Goal: Task Accomplishment & Management: Manage account settings

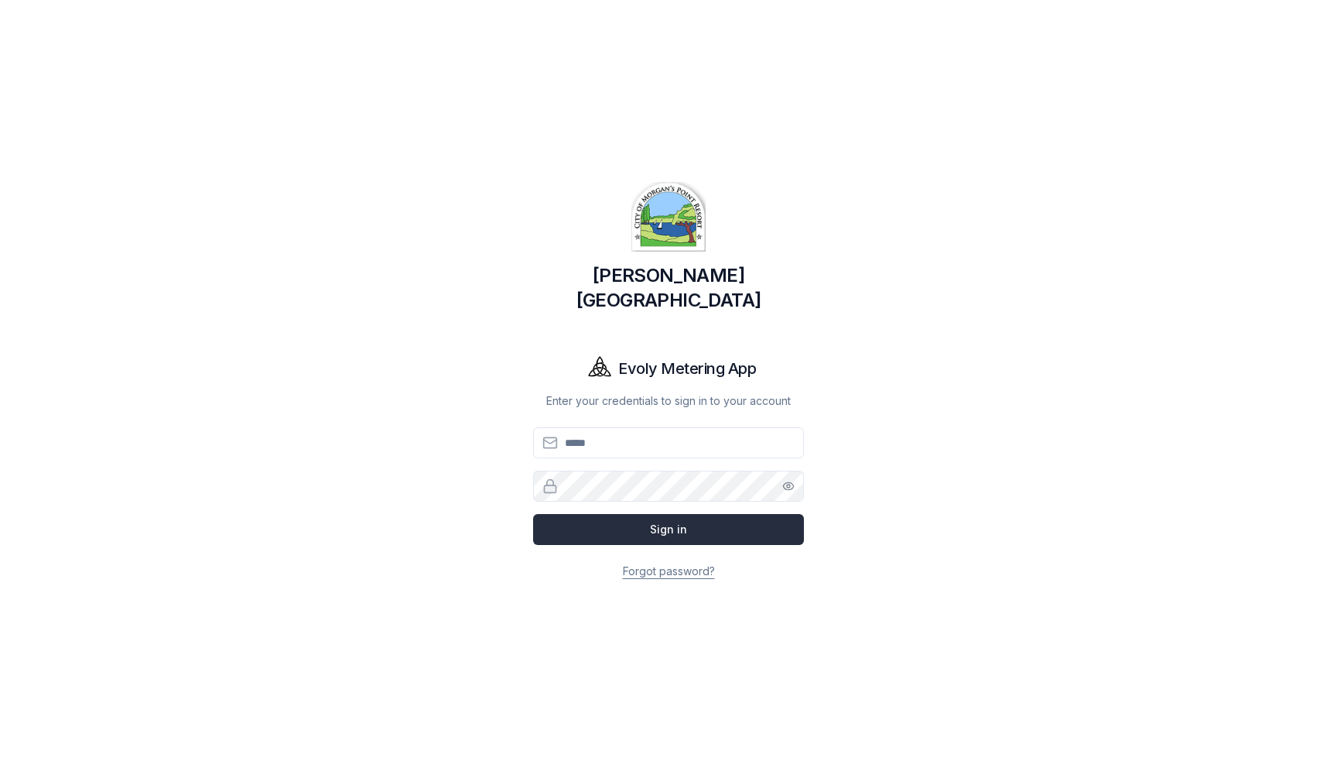
type input "**********"
click at [698, 524] on button "Sign in" at bounding box center [668, 529] width 271 height 31
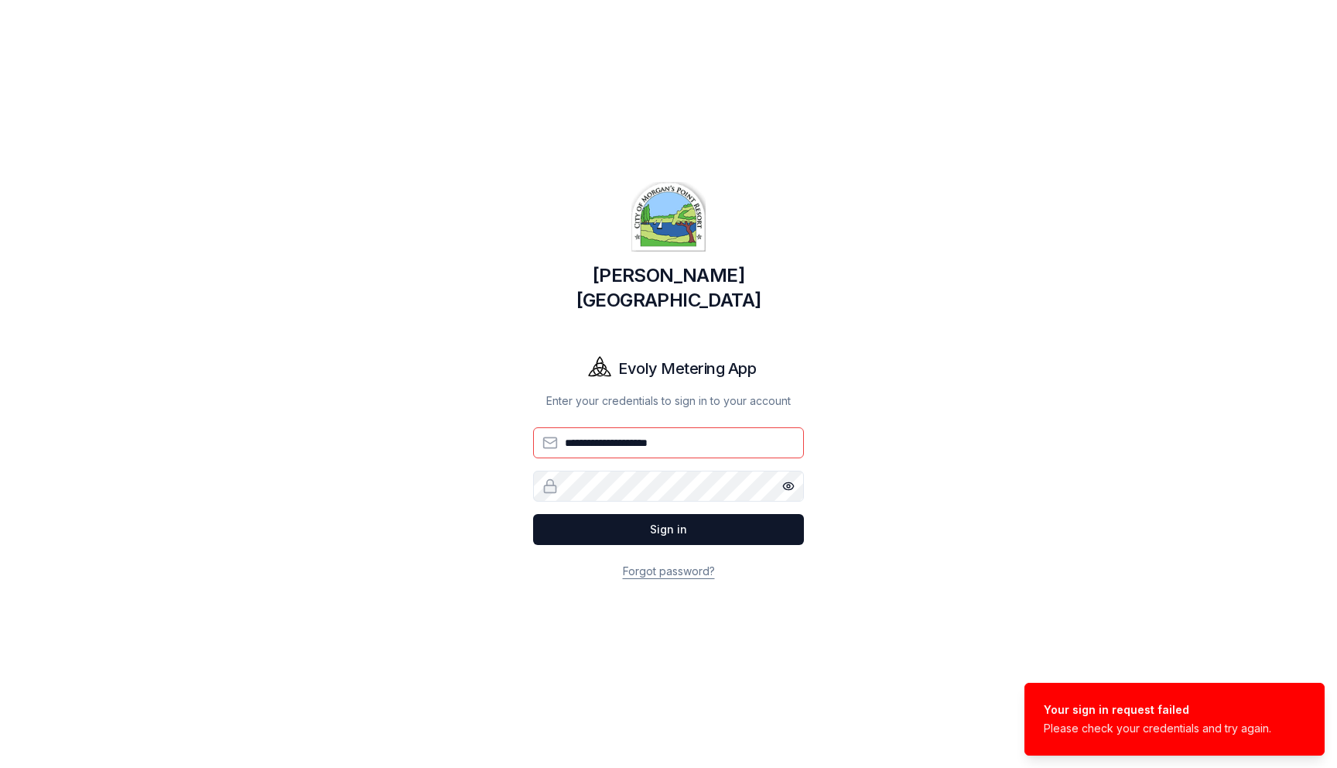
click at [793, 480] on icon "button" at bounding box center [788, 486] width 12 height 12
click at [533, 514] on button "Sign in" at bounding box center [668, 529] width 271 height 31
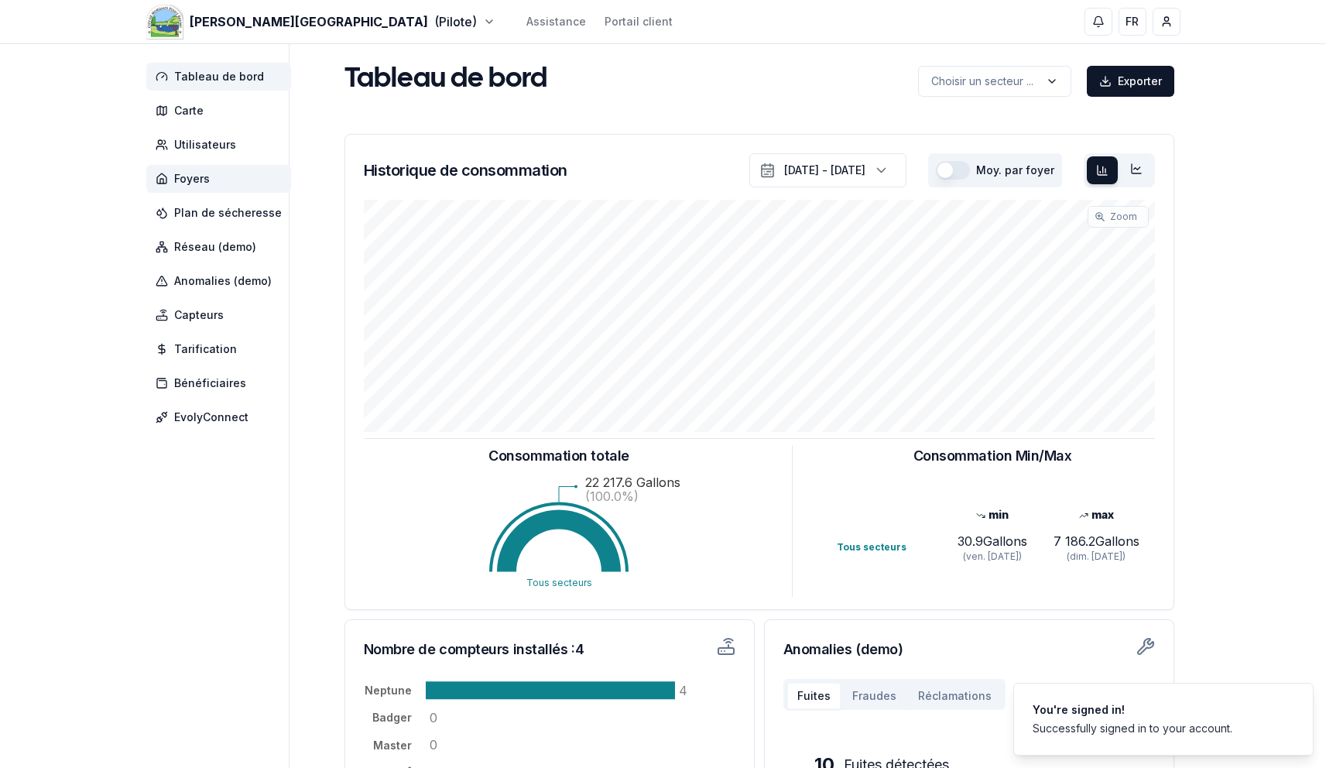
click at [217, 184] on span "Foyers" at bounding box center [218, 179] width 145 height 28
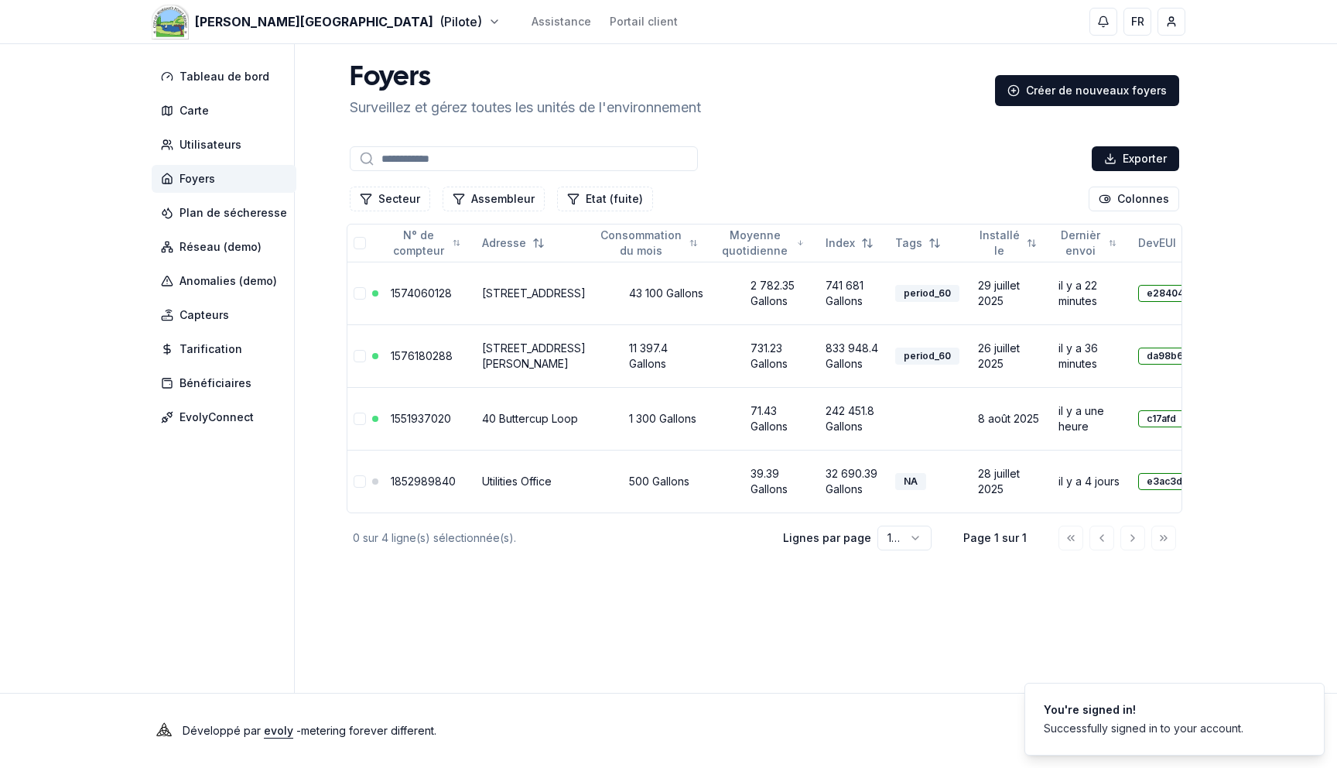
click at [319, 32] on div "[PERSON_NAME][GEOGRAPHIC_DATA] (Pilote) Assistance Portail client FR [PERSON_NA…" at bounding box center [669, 21] width 1084 height 43
click at [307, 18] on html "[PERSON_NAME][GEOGRAPHIC_DATA] (Pilote) Assistance Portail client FR [PERSON_NA…" at bounding box center [668, 384] width 1337 height 768
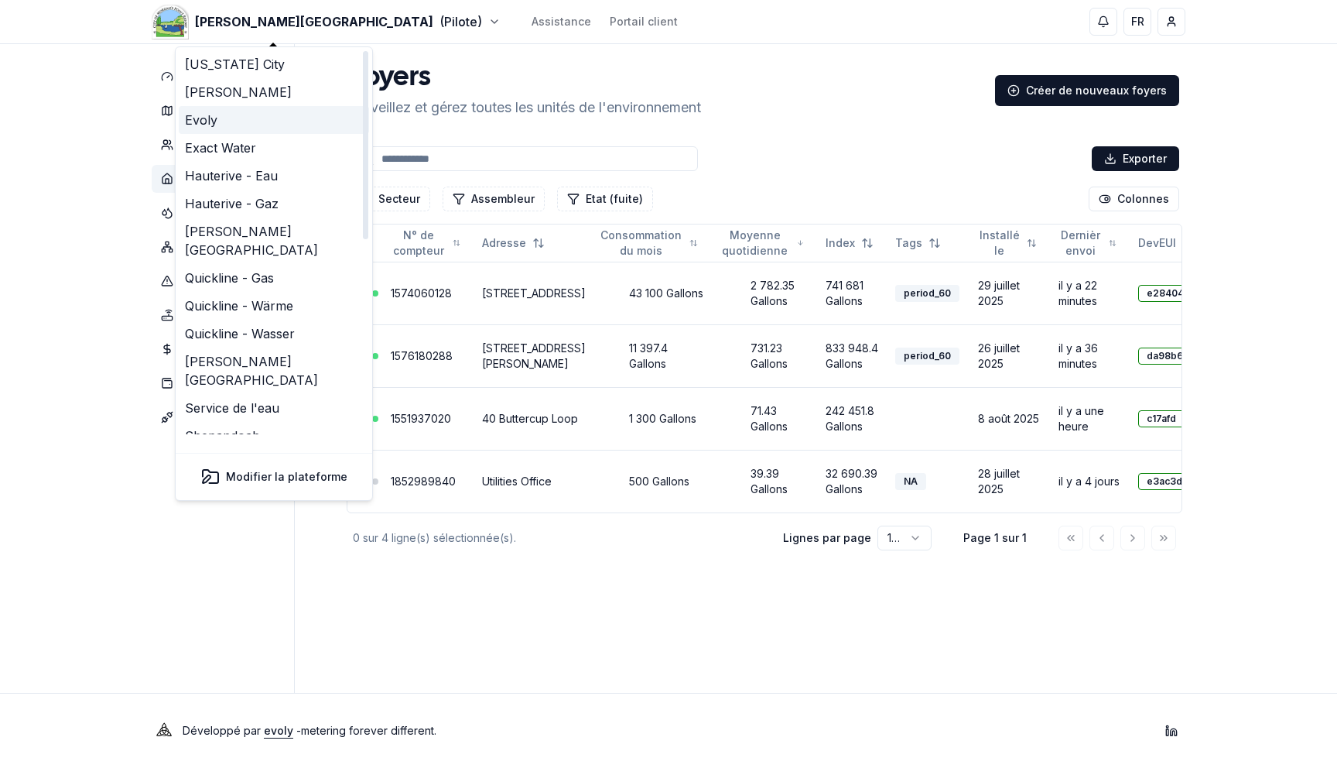
click at [223, 118] on link "Evoly" at bounding box center [274, 120] width 190 height 28
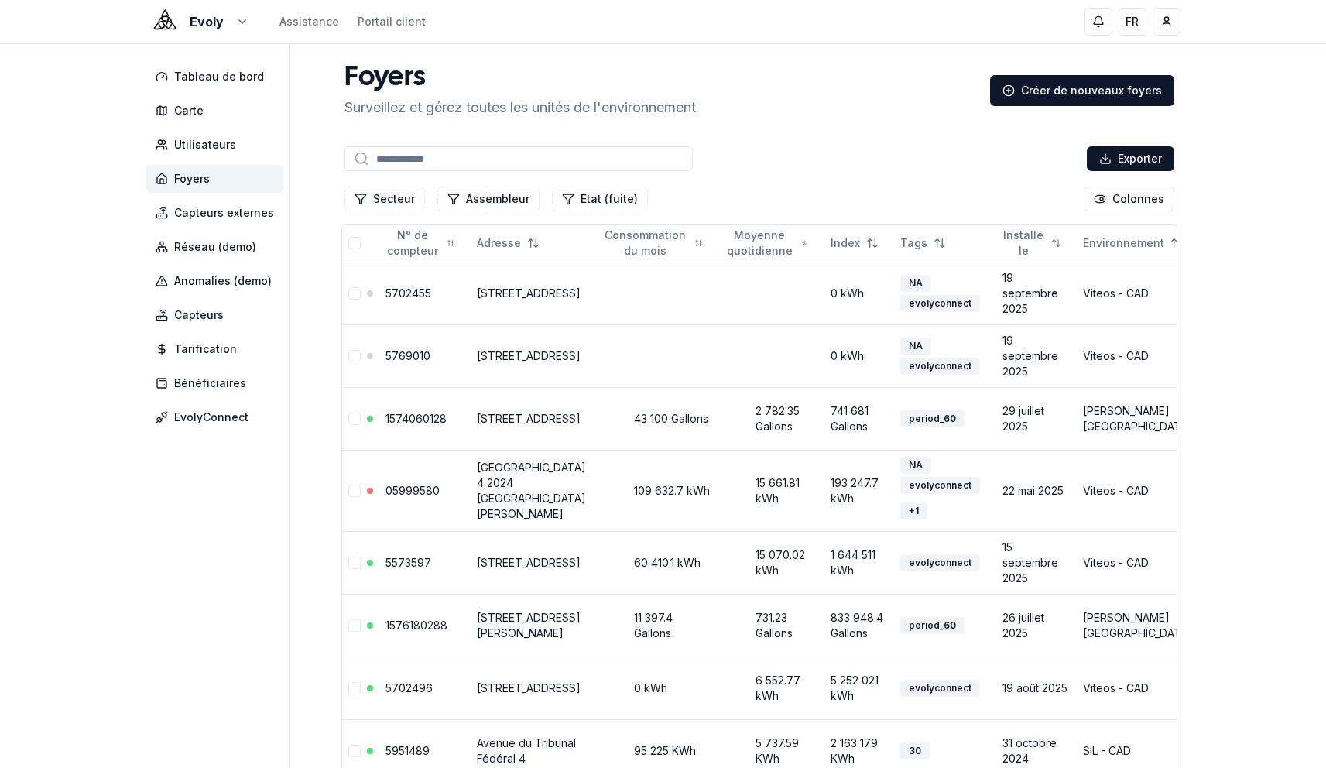
click at [443, 163] on input at bounding box center [518, 158] width 348 height 25
paste input "**********"
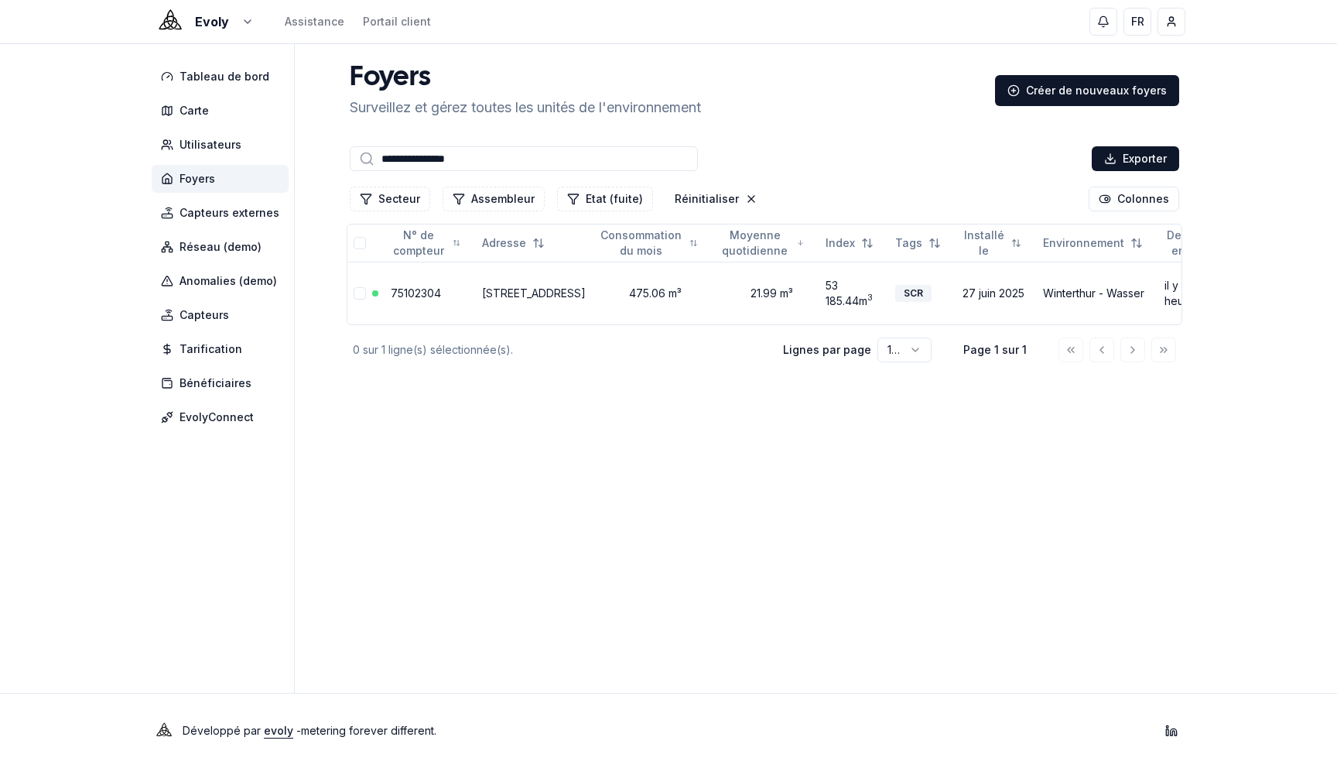
type input "**********"
click at [659, 532] on main "**********" at bounding box center [765, 368] width 842 height 649
click at [752, 135] on div "**********" at bounding box center [765, 214] width 842 height 303
click at [217, 26] on html "**********" at bounding box center [668, 384] width 1337 height 768
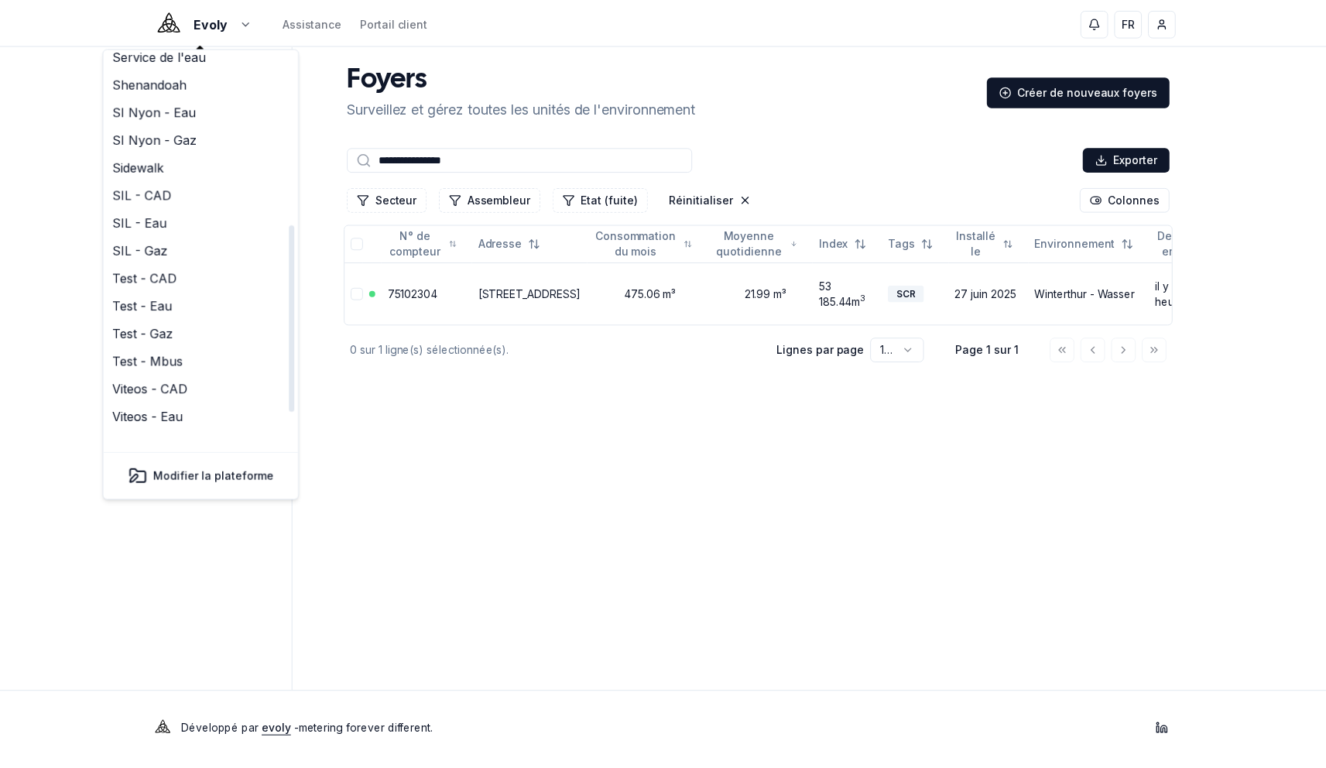
scroll to position [396, 0]
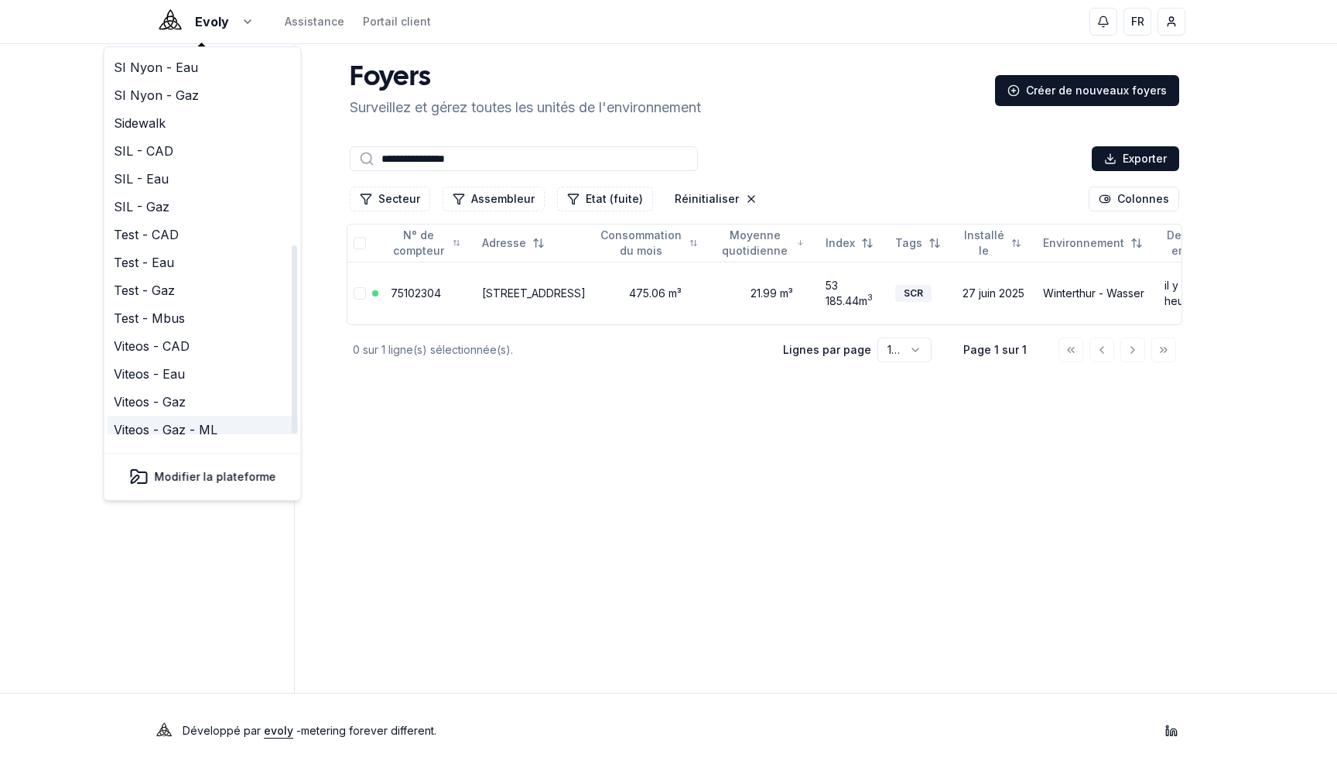
click at [224, 416] on link "Viteos - Gaz - ML" at bounding box center [203, 430] width 190 height 28
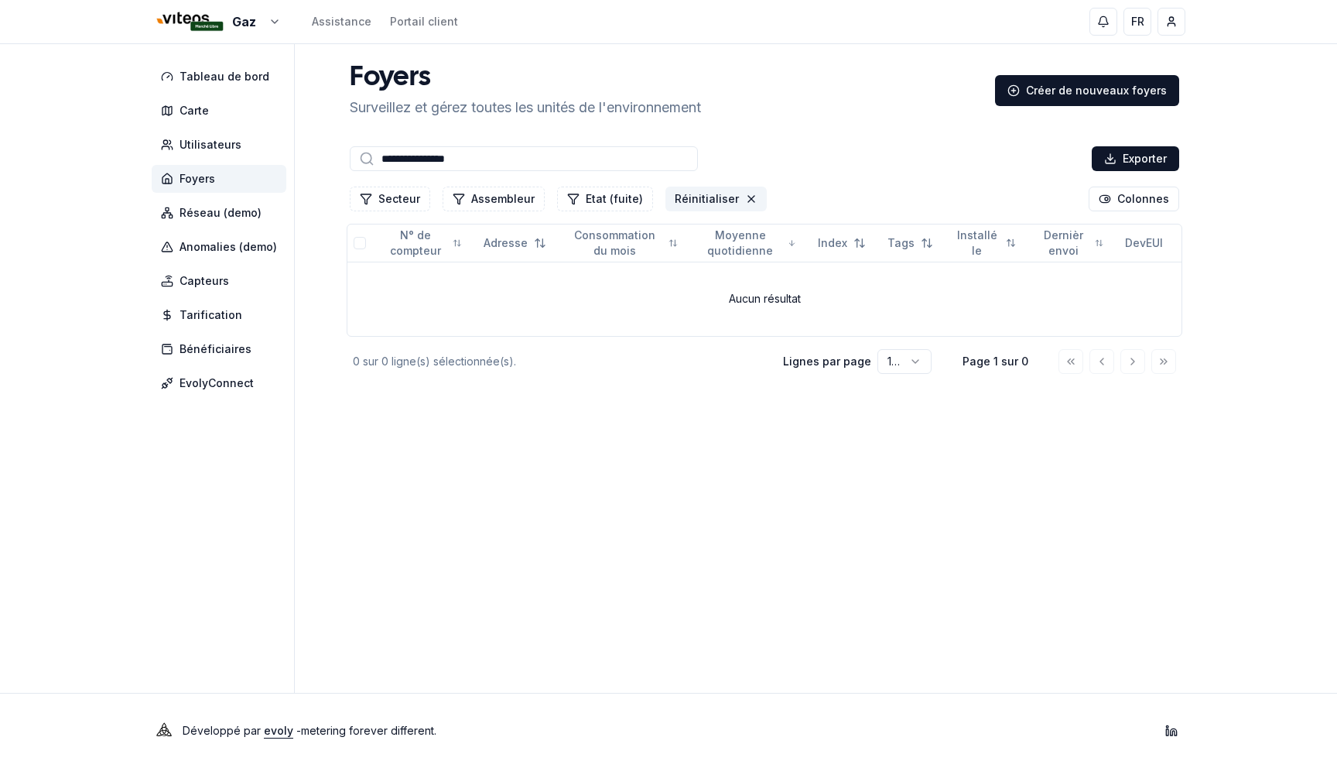
click at [724, 205] on button "Réinitialiser" at bounding box center [716, 199] width 101 height 25
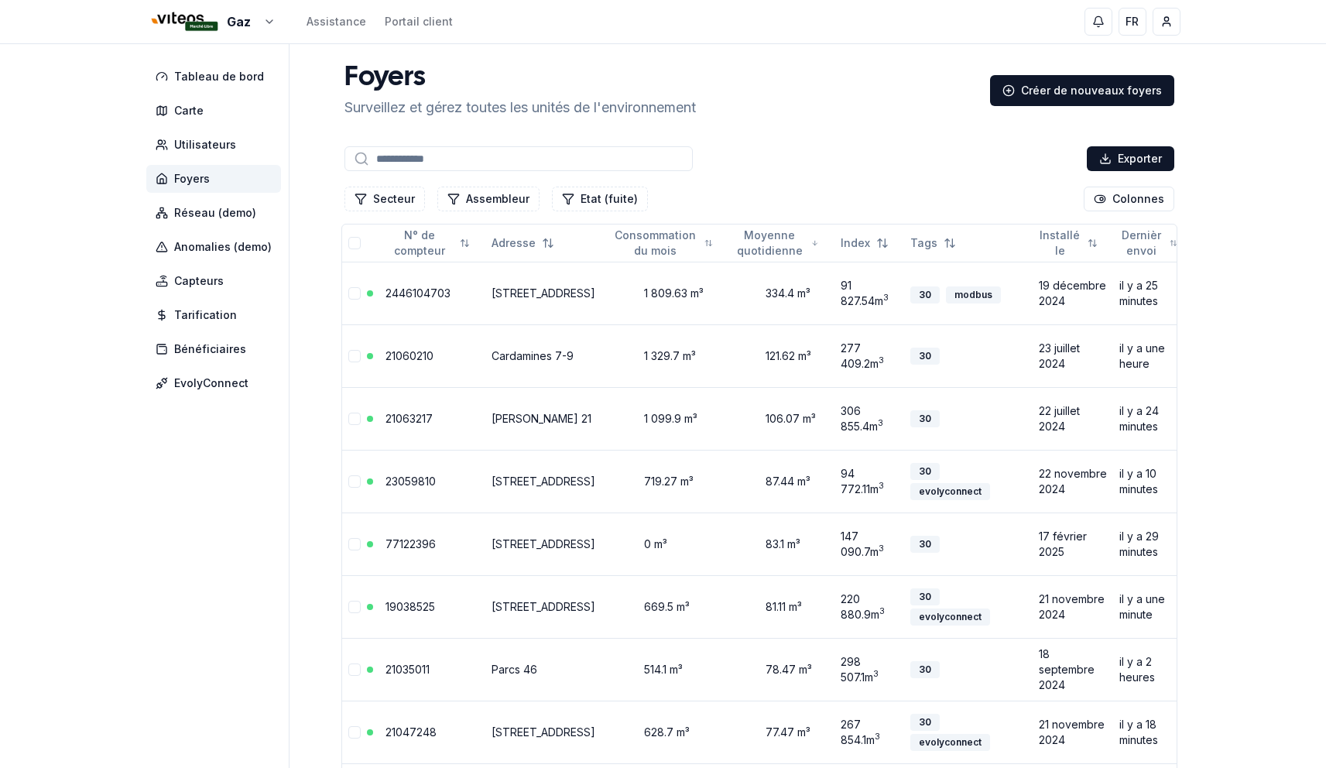
click at [510, 160] on input at bounding box center [518, 158] width 348 height 25
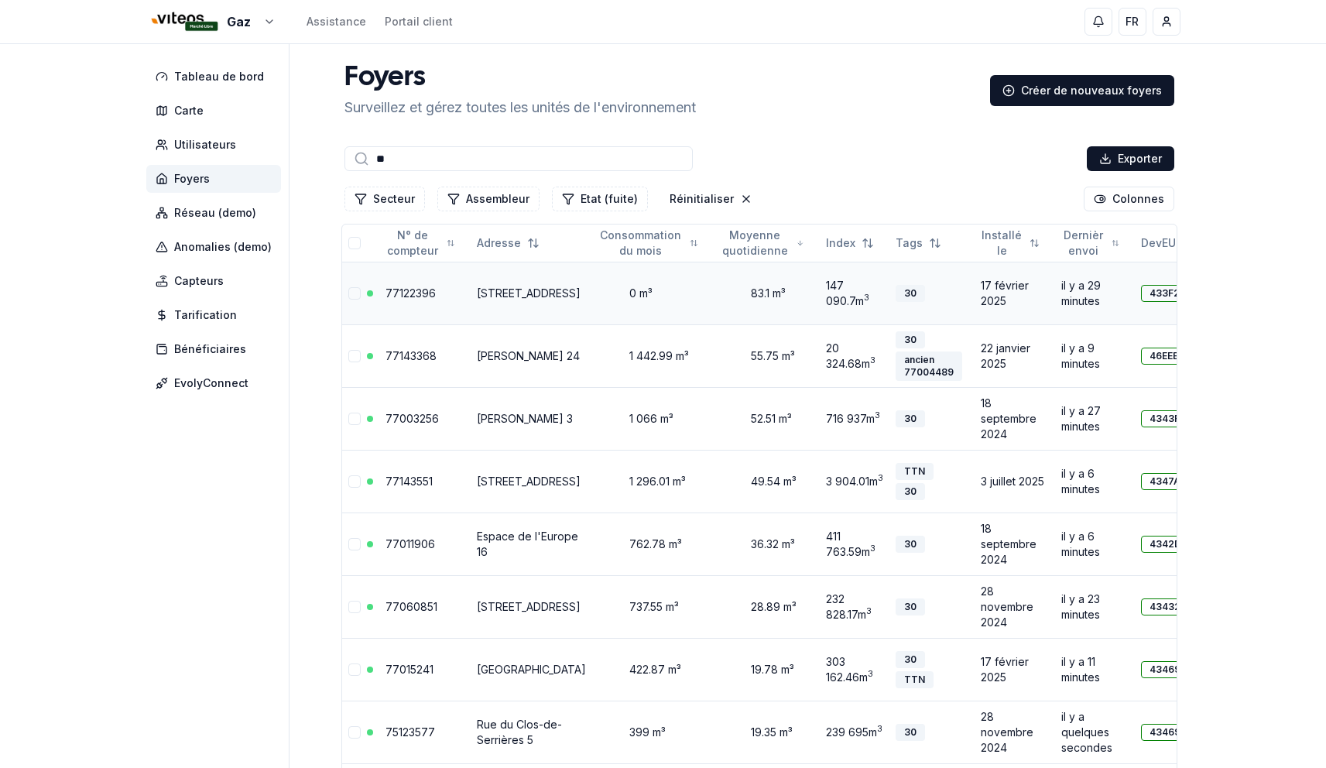
type input "**"
click at [390, 295] on link "77122396" at bounding box center [410, 292] width 50 height 13
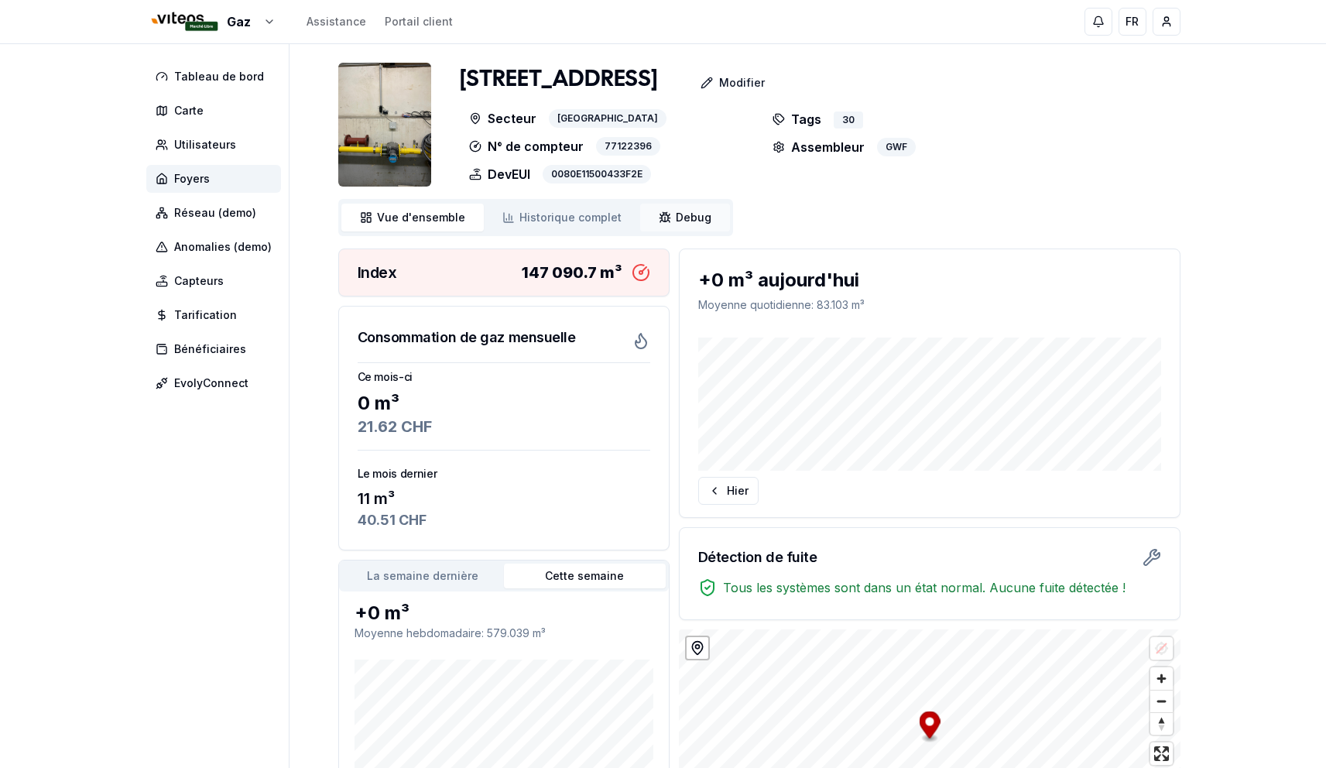
click at [676, 224] on span "Debug" at bounding box center [694, 217] width 36 height 15
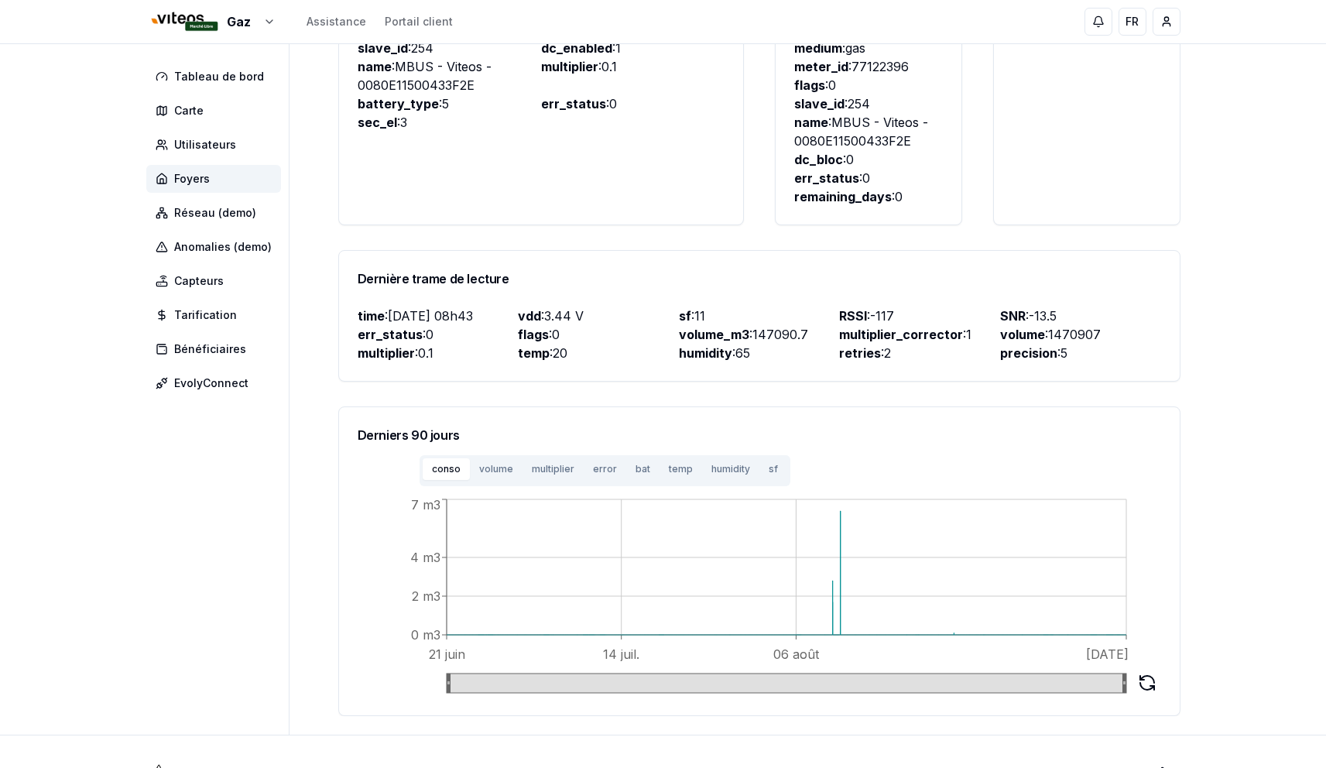
scroll to position [484, 0]
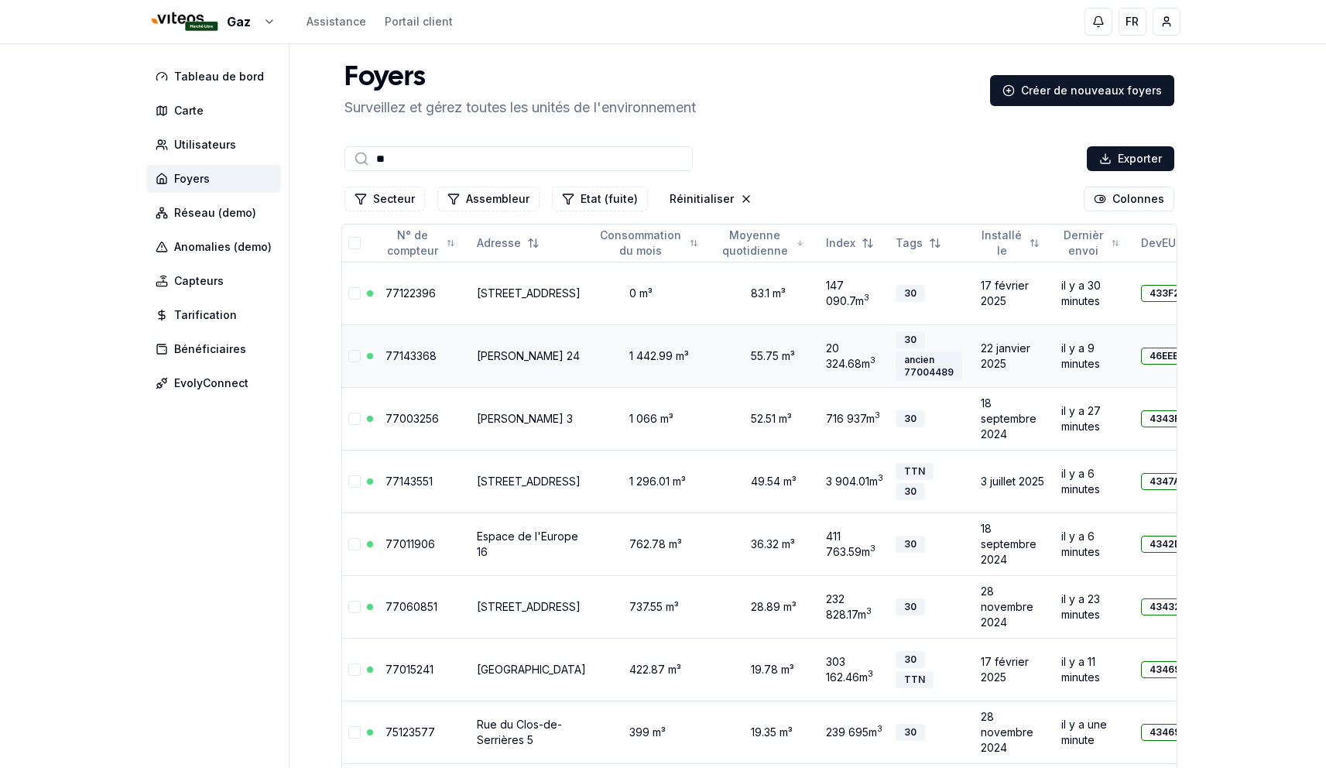
click at [403, 360] on link "77143368" at bounding box center [410, 355] width 51 height 13
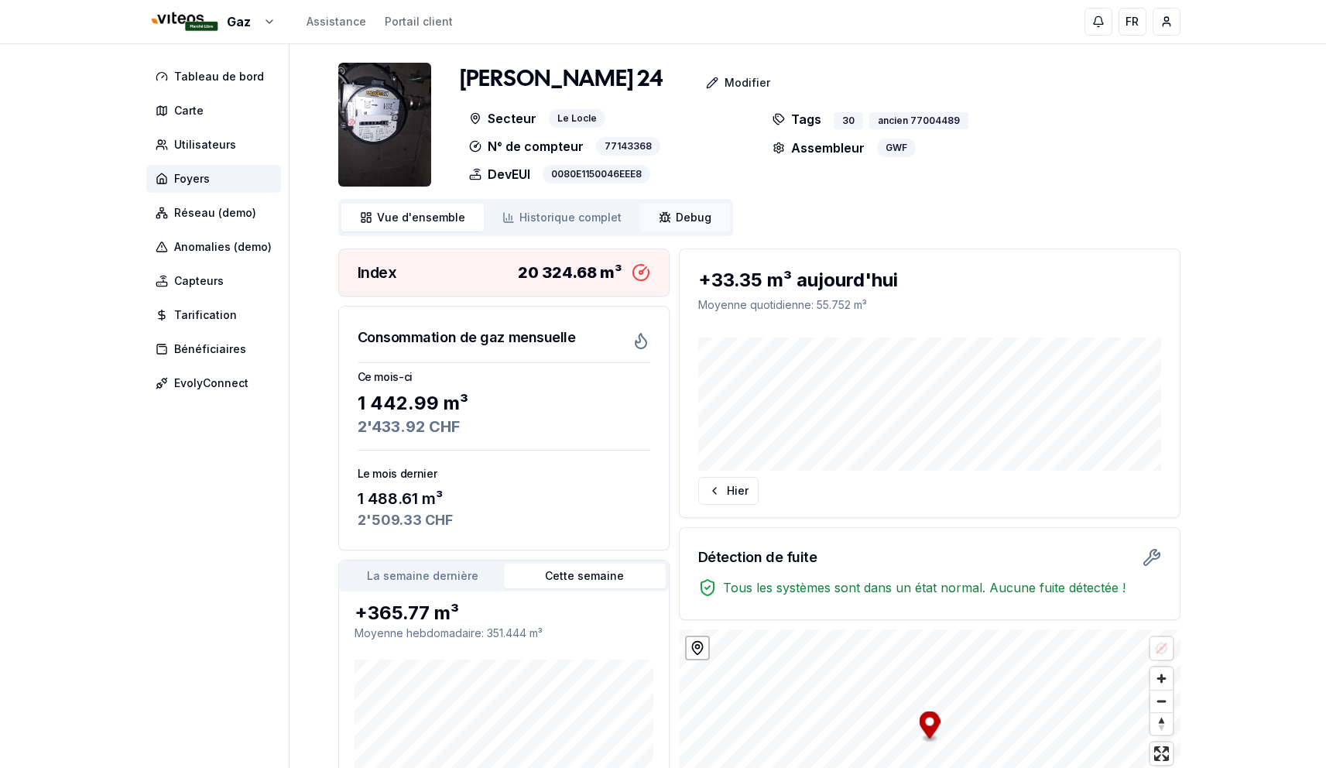
click at [664, 213] on link "Debug Debug" at bounding box center [685, 218] width 90 height 28
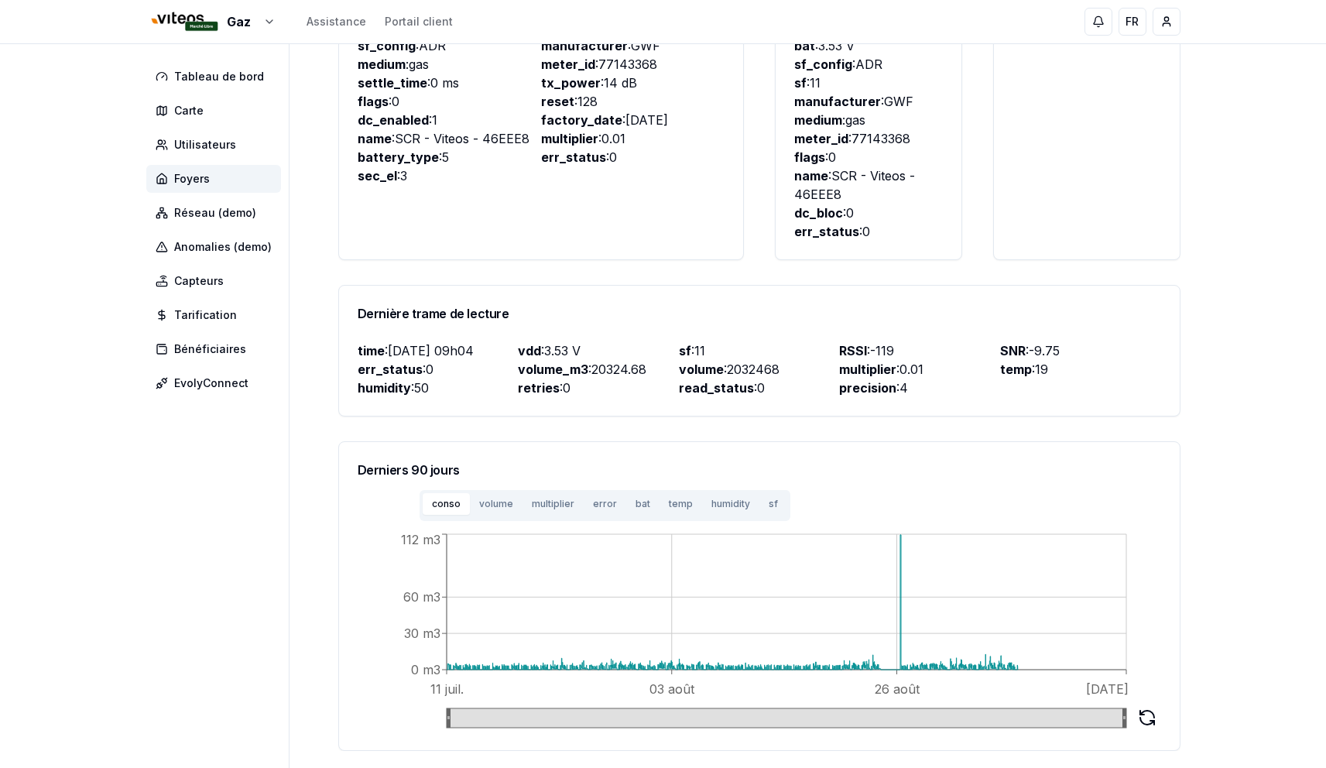
scroll to position [402, 0]
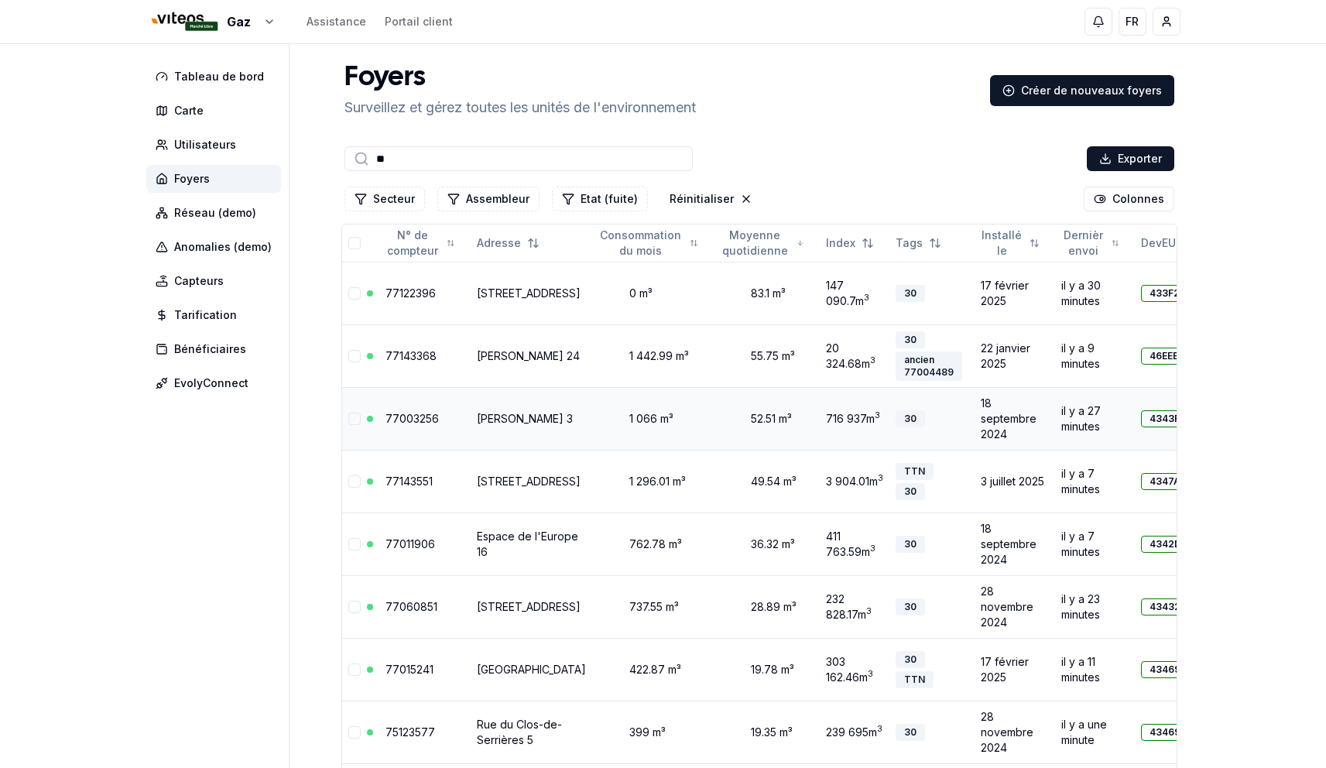
click at [494, 412] on link "[PERSON_NAME] 3" at bounding box center [525, 418] width 96 height 13
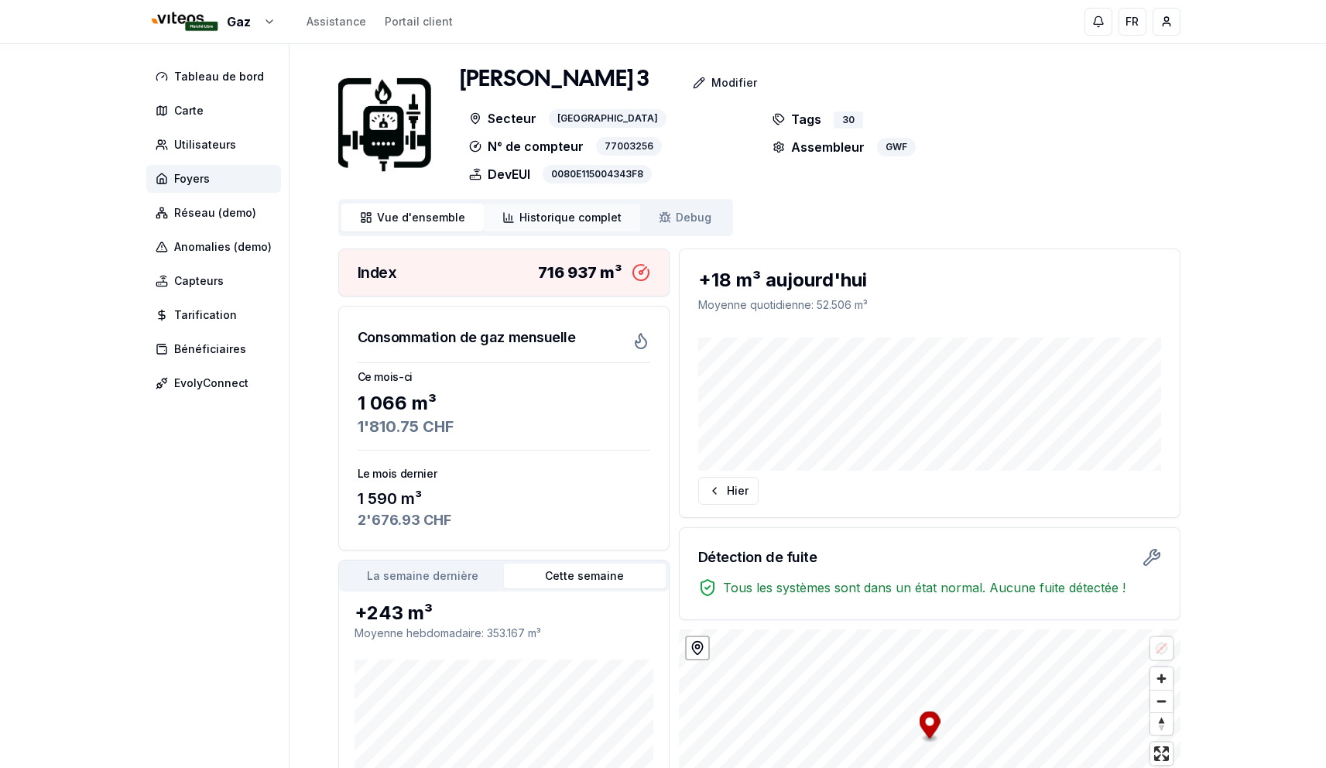
click at [565, 224] on span "Historique complet" at bounding box center [570, 217] width 102 height 15
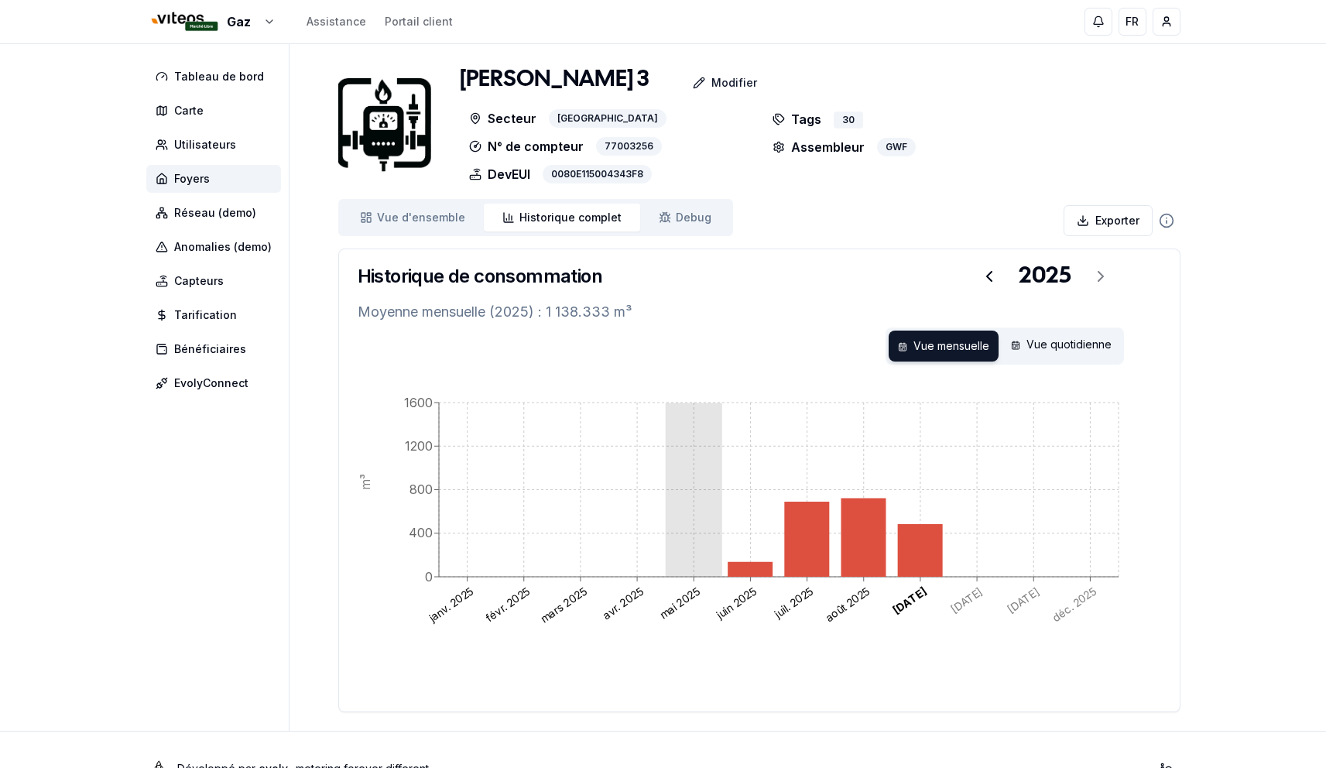
scroll to position [38, 0]
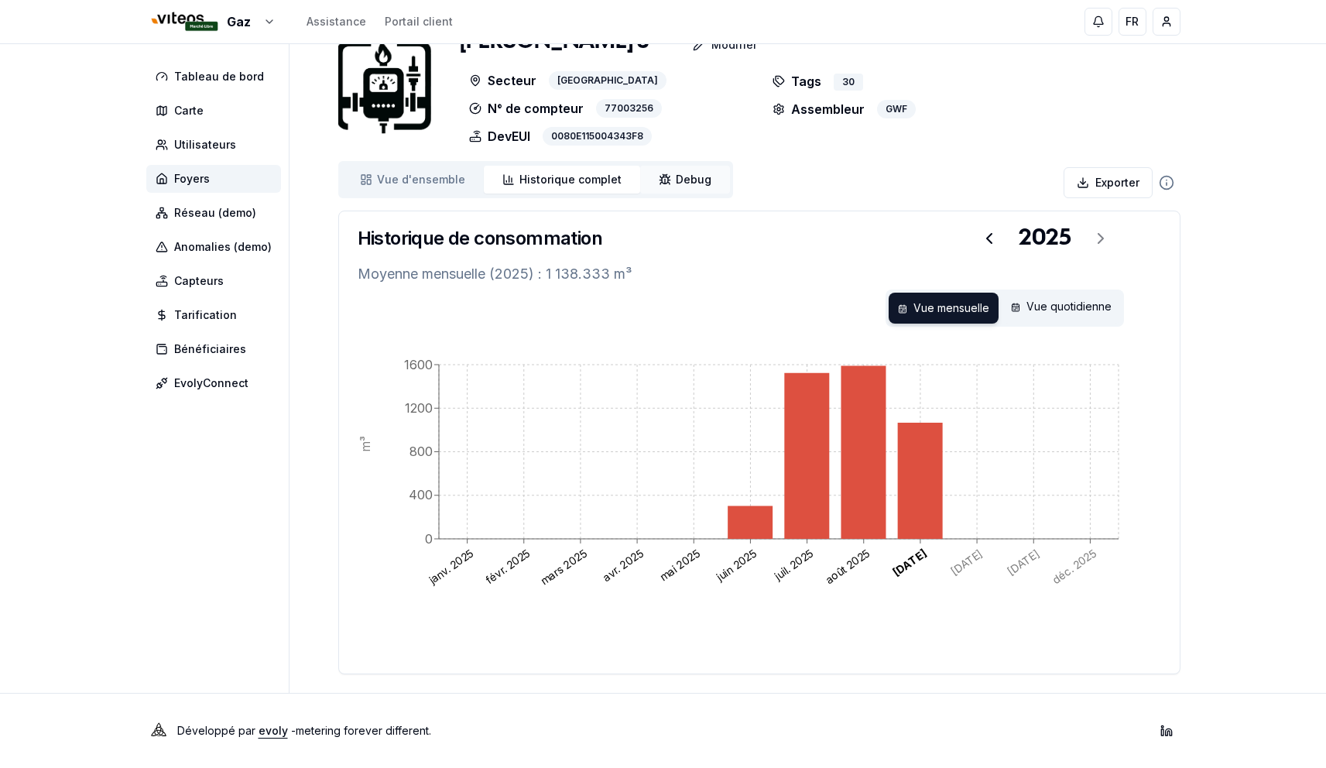
click at [693, 175] on span "Debug" at bounding box center [694, 179] width 36 height 15
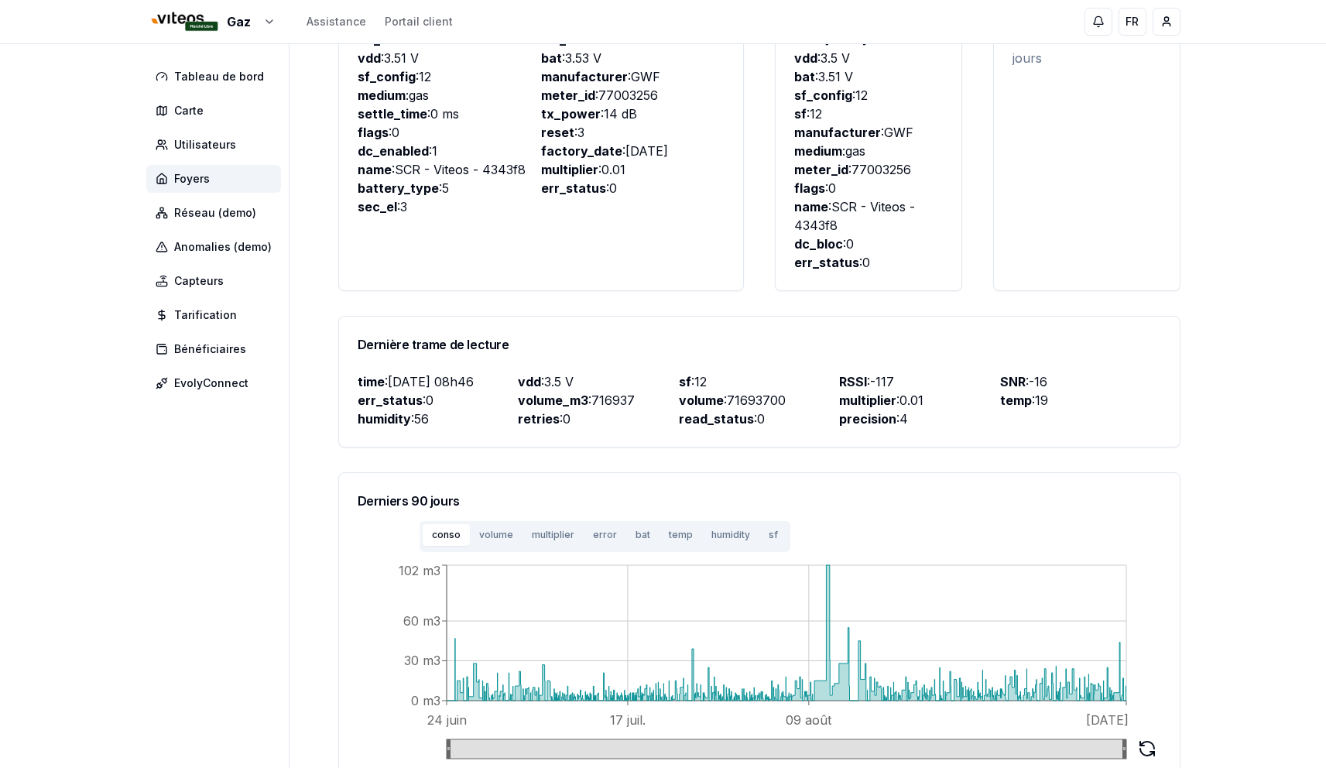
scroll to position [432, 0]
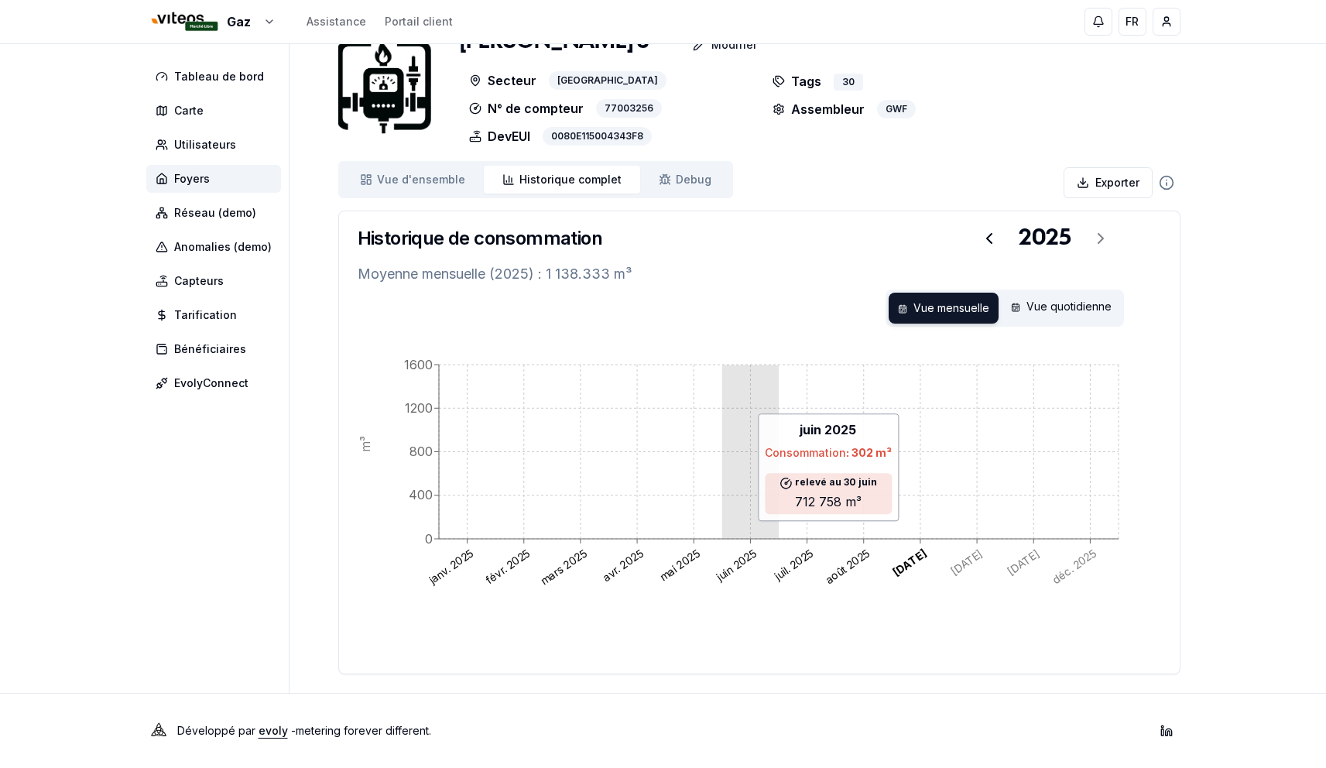
scroll to position [38, 0]
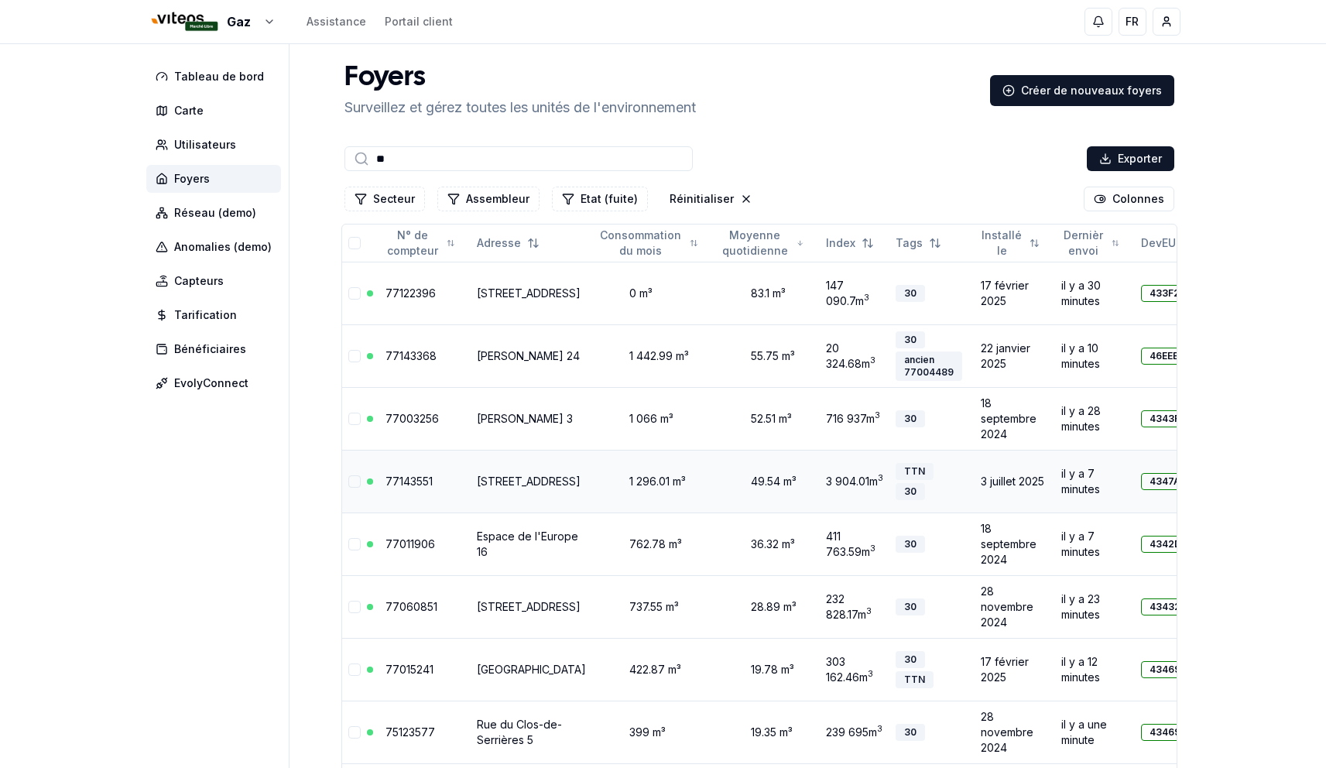
click at [484, 486] on td "[STREET_ADDRESS]" at bounding box center [532, 481] width 122 height 63
click at [428, 488] on link "77143551" at bounding box center [408, 480] width 47 height 13
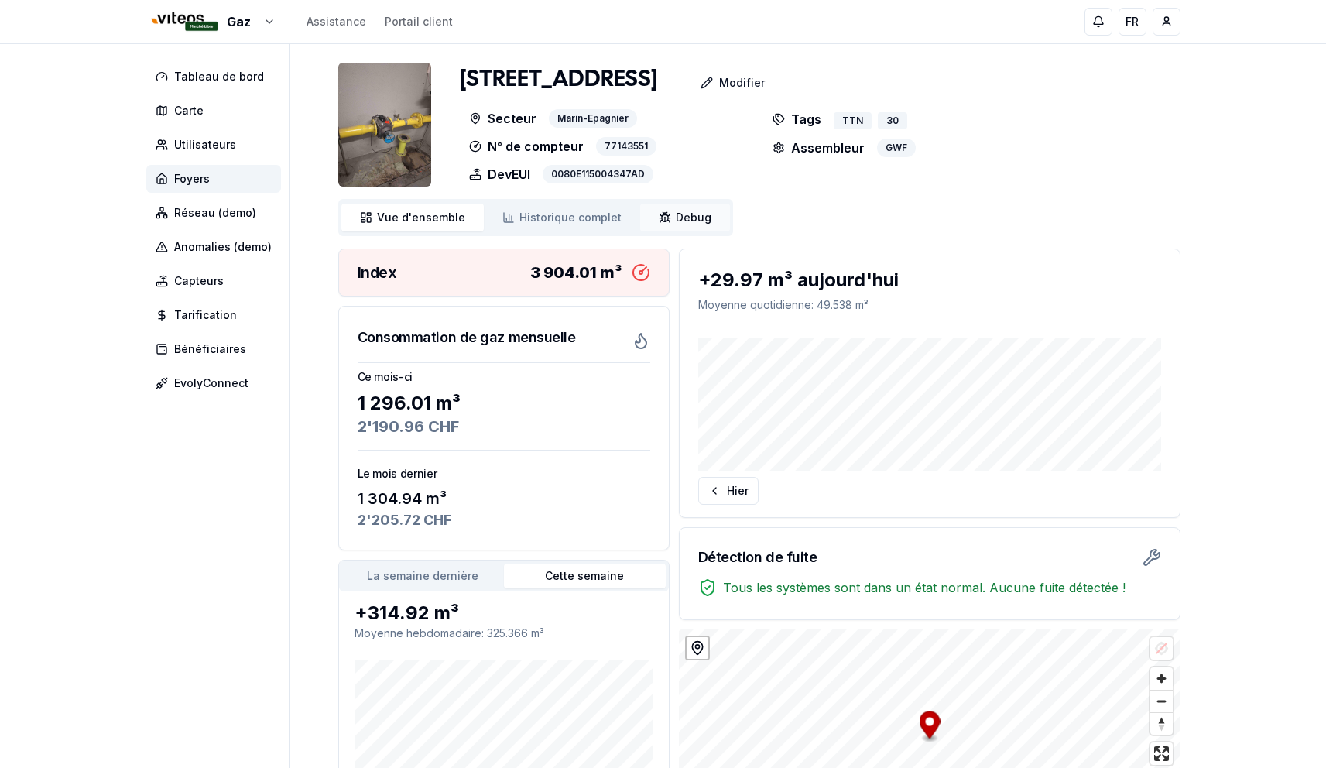
click at [685, 231] on link "Debug Debug" at bounding box center [685, 218] width 90 height 28
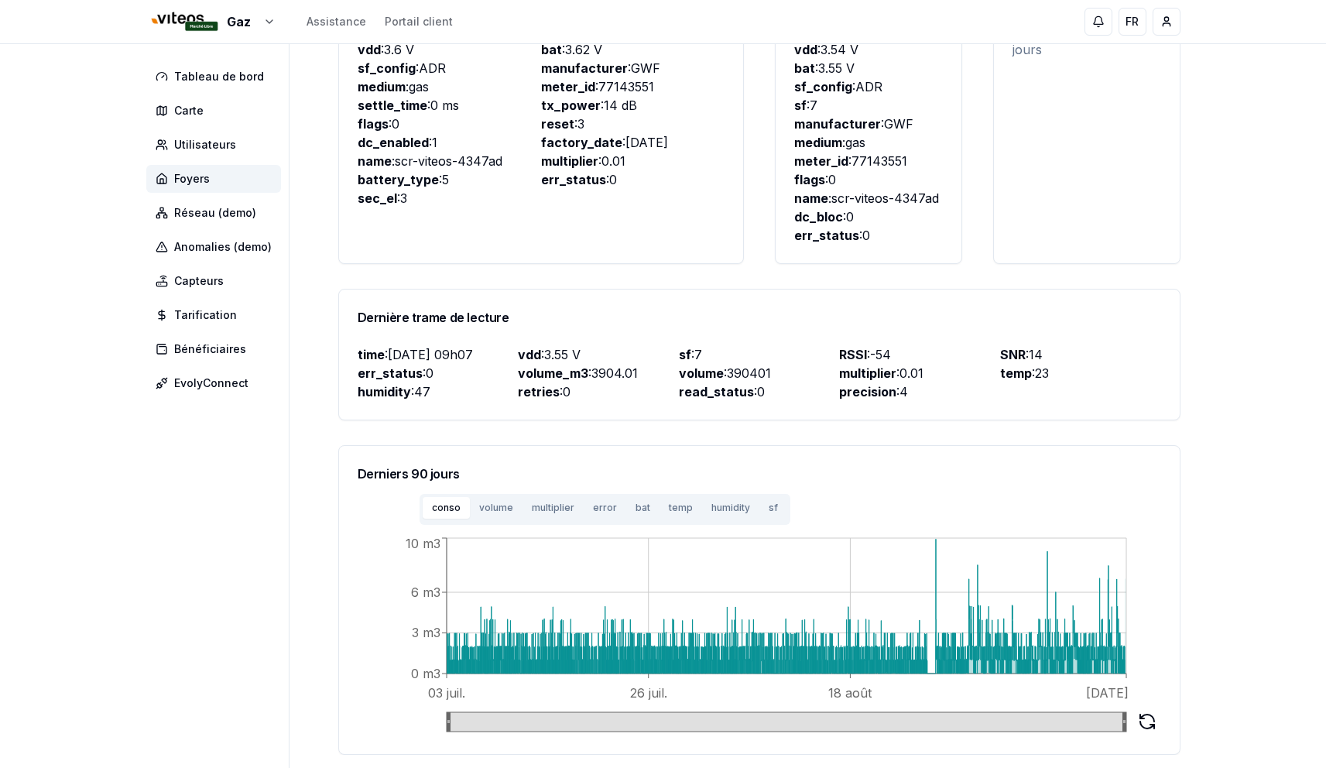
scroll to position [469, 0]
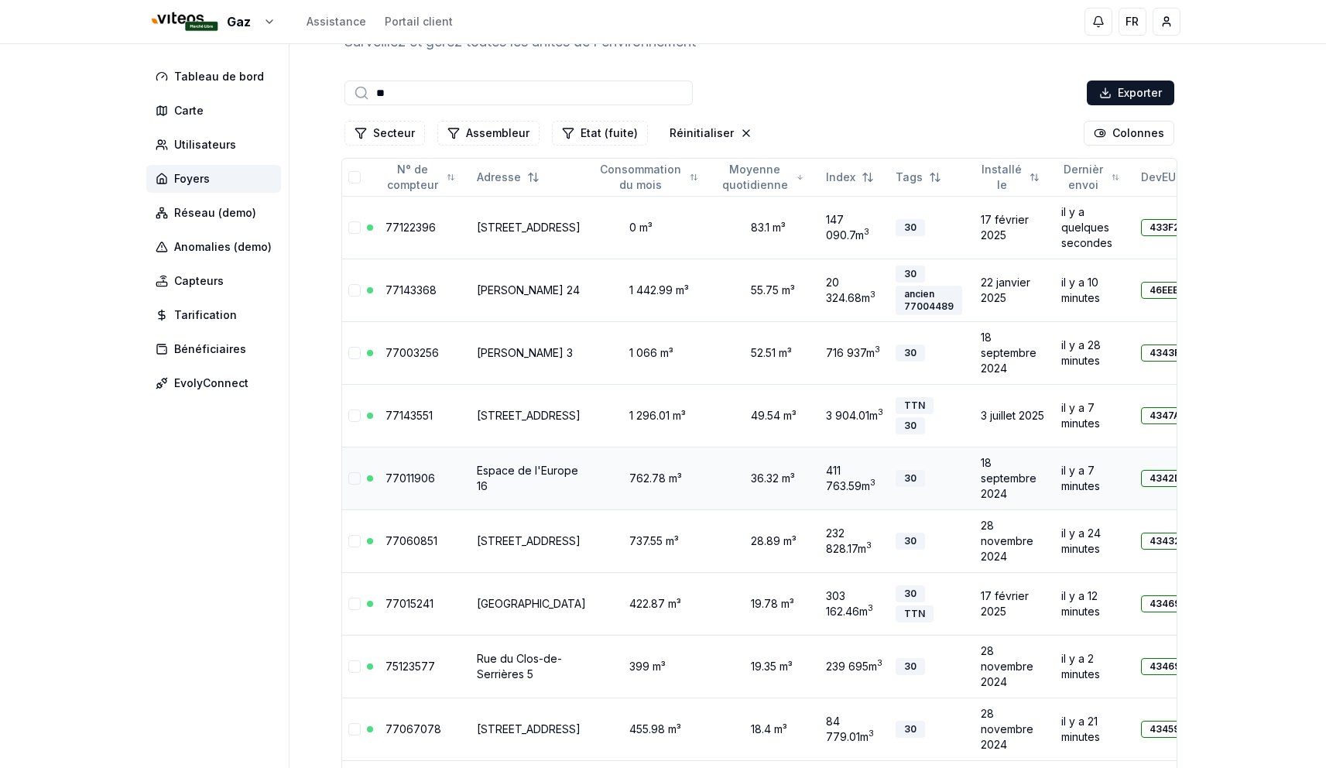
scroll to position [72, 0]
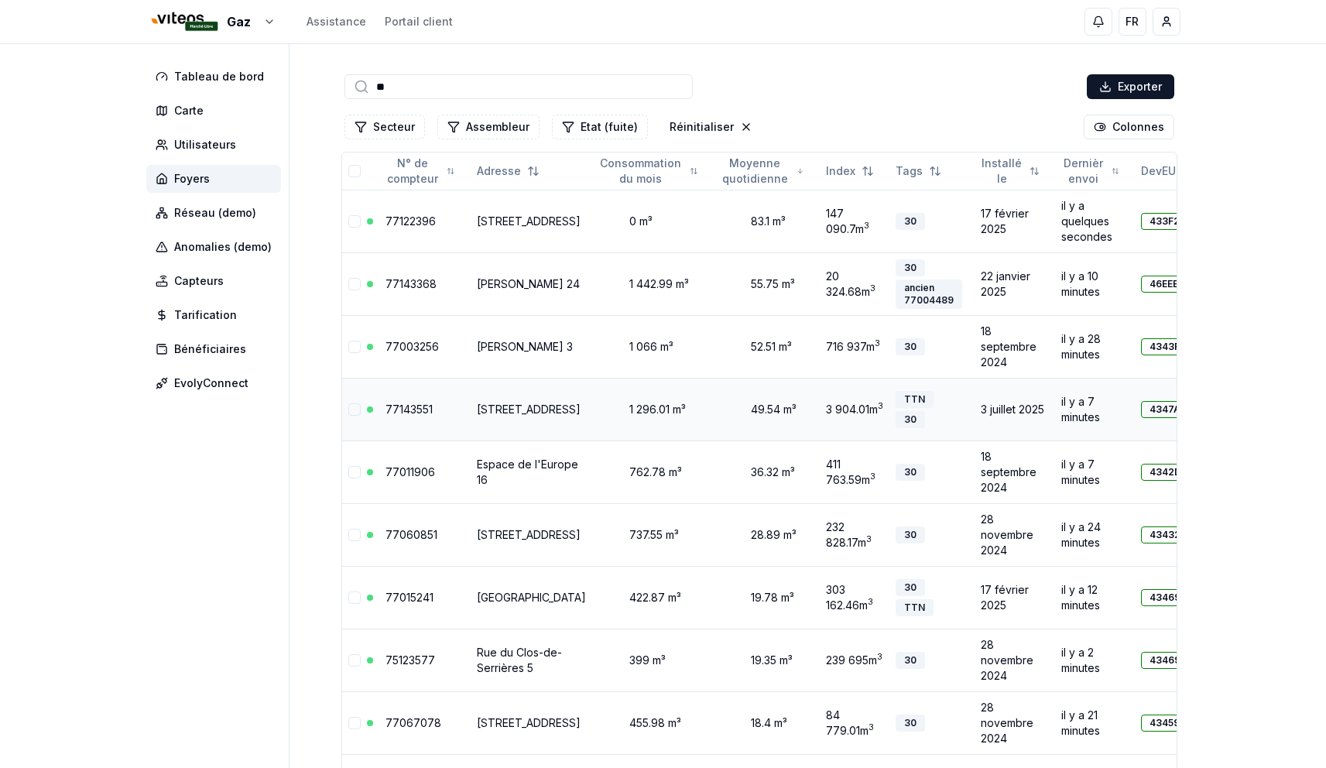
click at [417, 416] on link "77143551" at bounding box center [408, 408] width 47 height 13
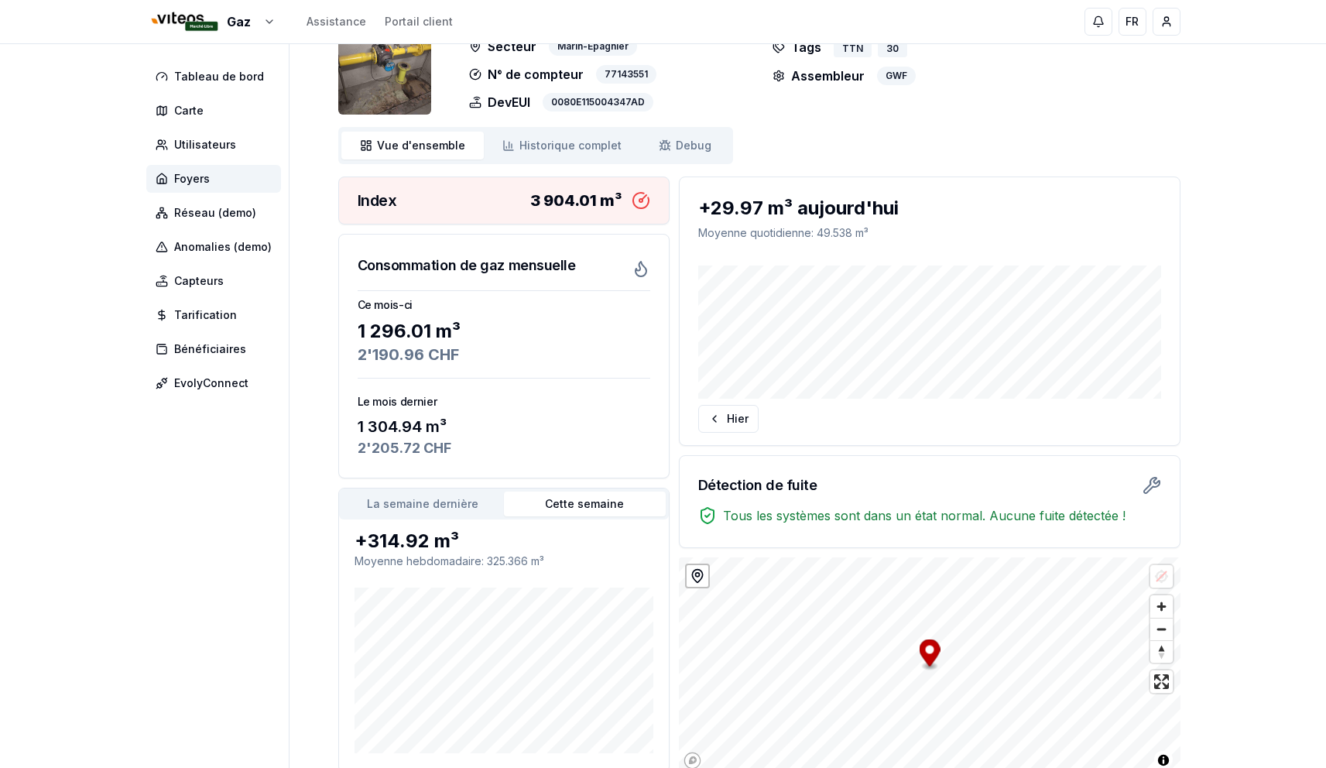
click at [417, 409] on h3 "Le mois dernier" at bounding box center [504, 401] width 293 height 15
click at [695, 153] on span "Debug" at bounding box center [694, 145] width 36 height 15
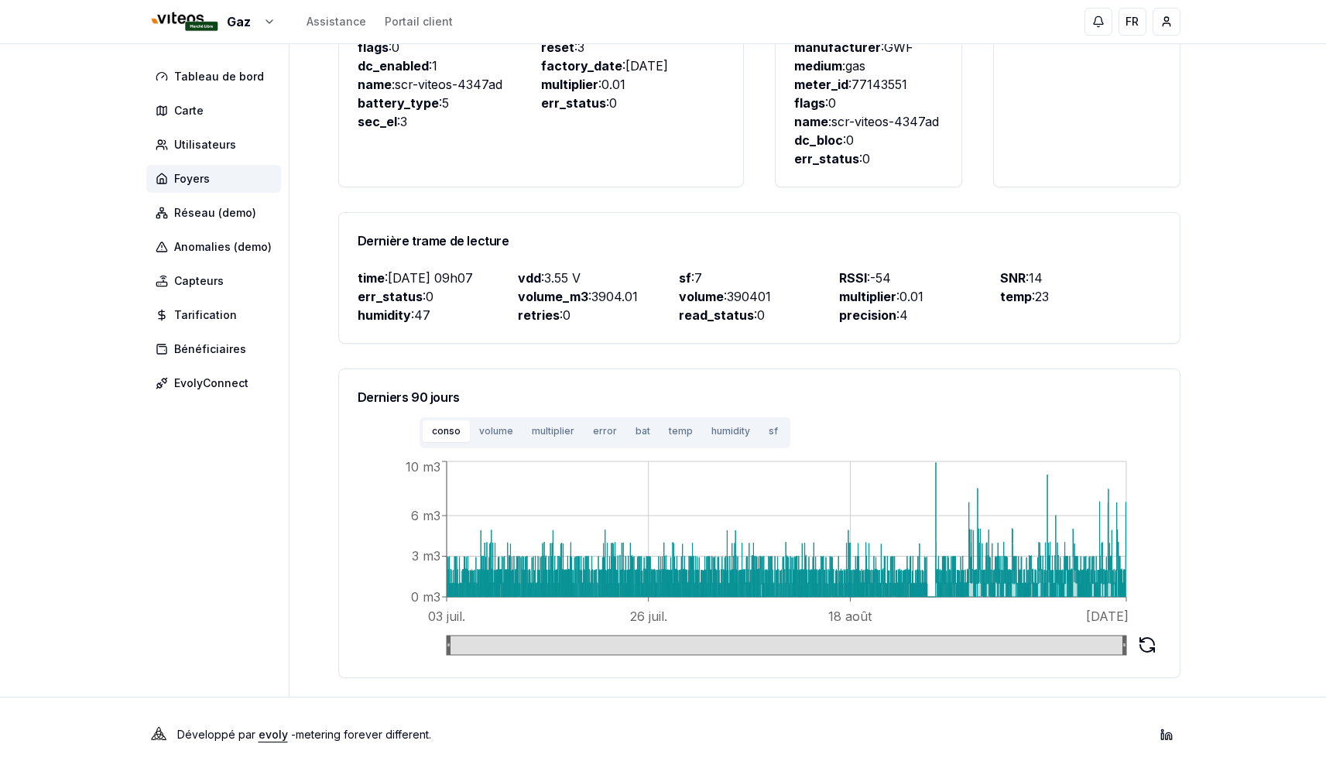
scroll to position [469, 0]
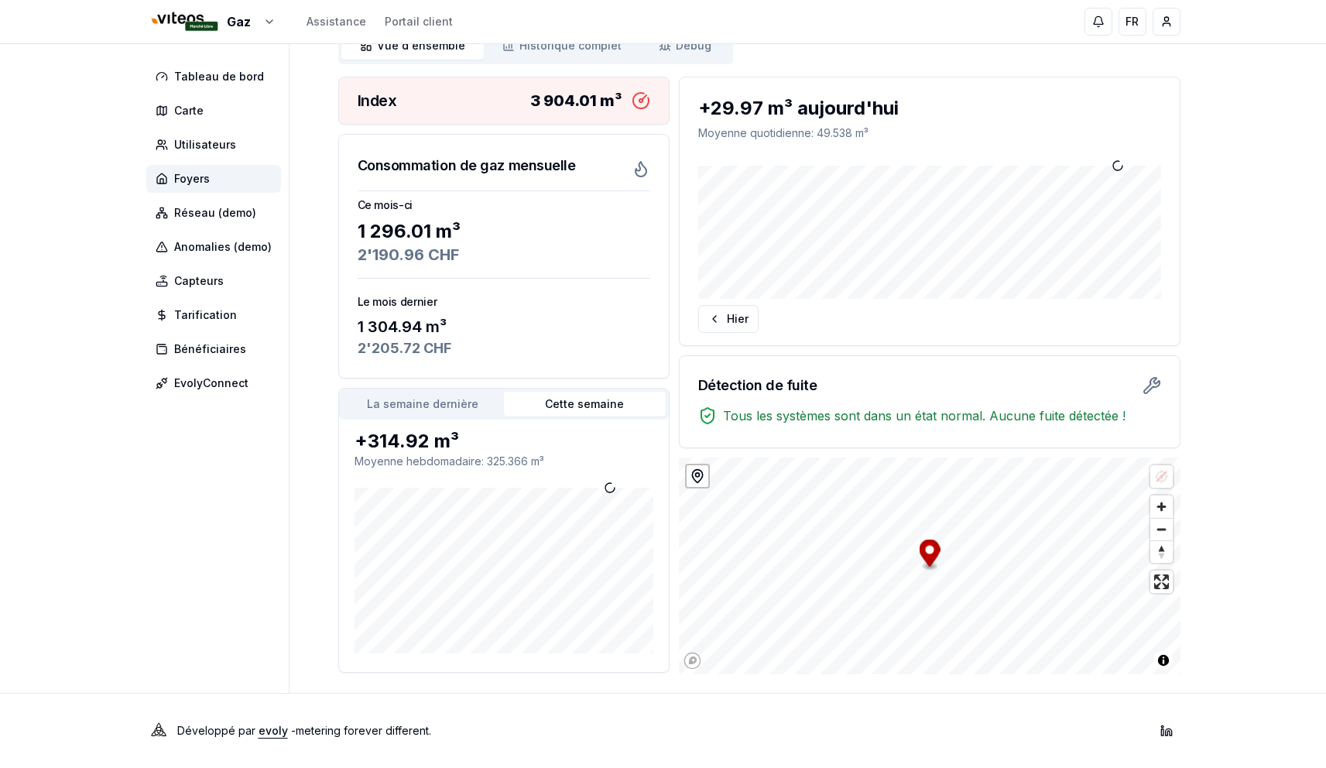
scroll to position [72, 0]
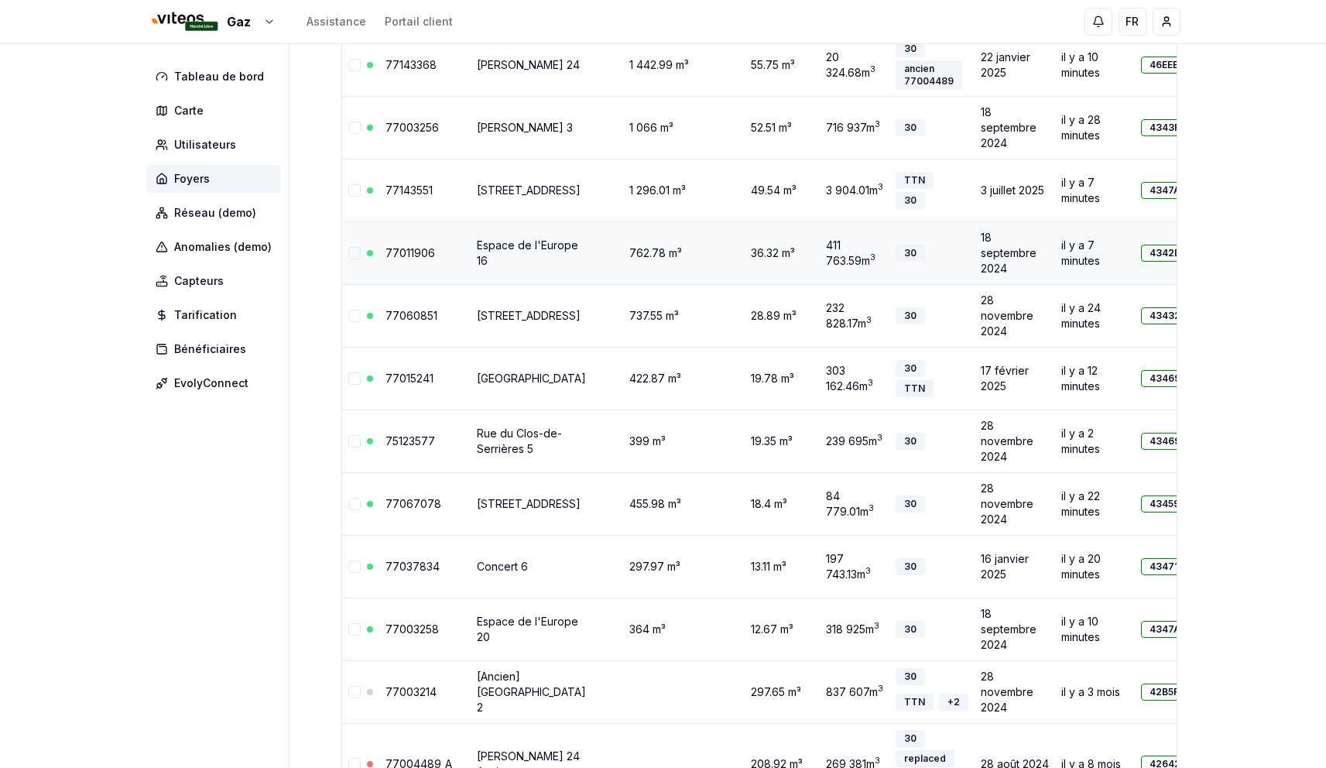
scroll to position [371, 0]
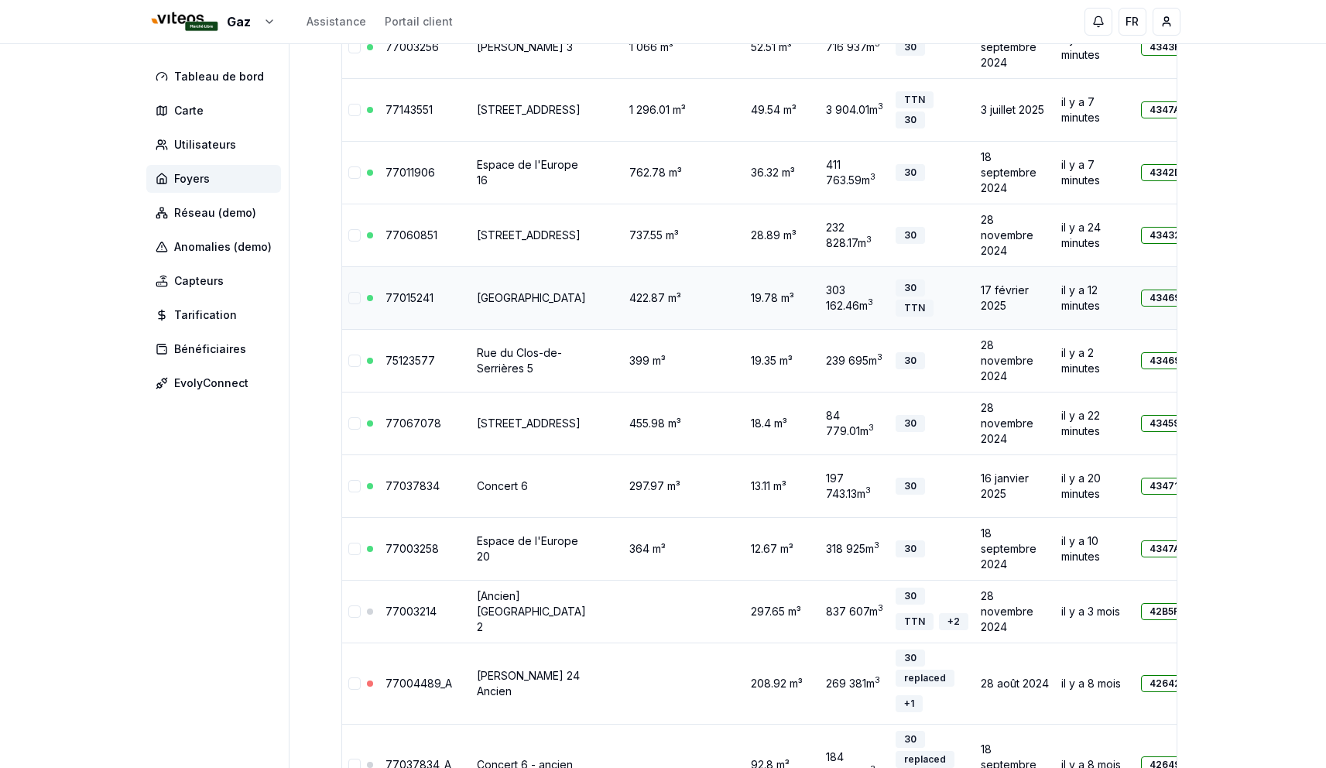
click at [409, 304] on link "77015241" at bounding box center [409, 297] width 48 height 13
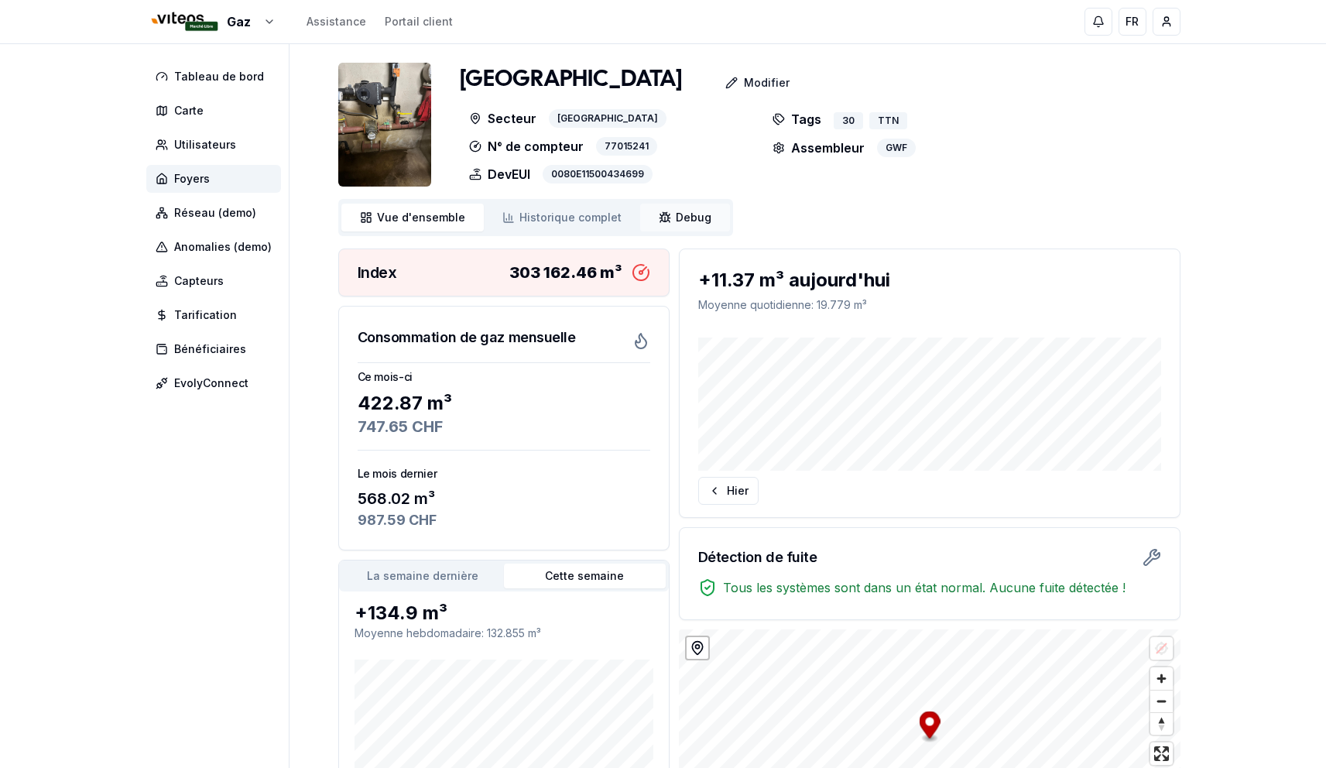
click at [685, 205] on link "Debug Debug" at bounding box center [685, 218] width 90 height 28
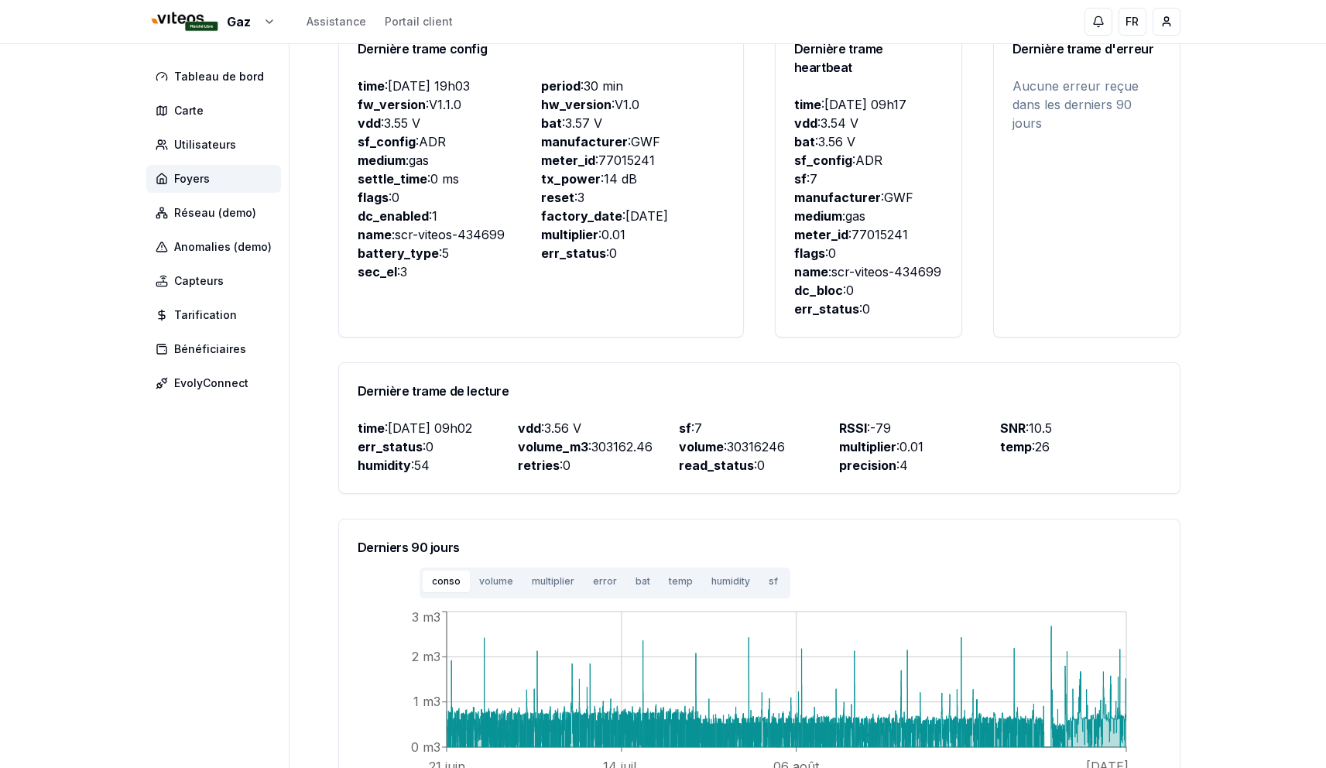
scroll to position [447, 0]
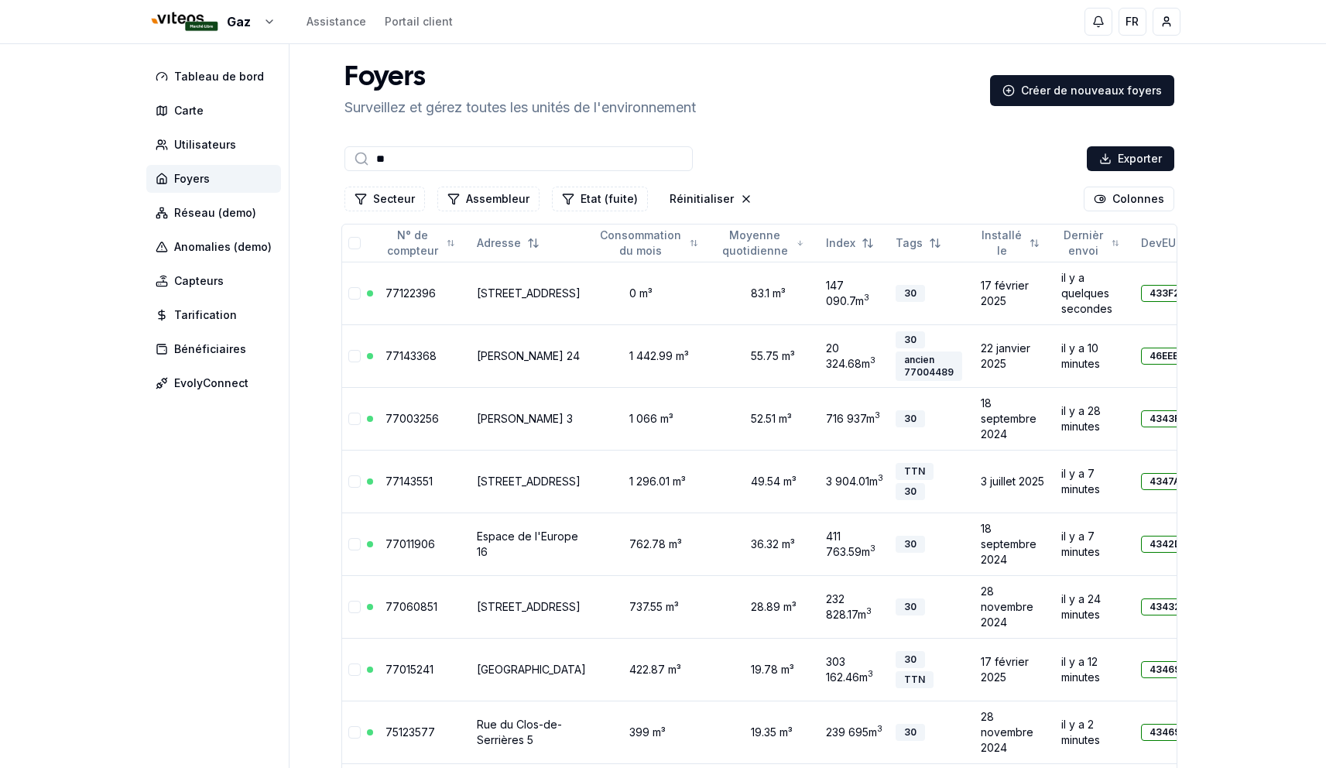
scroll to position [371, 0]
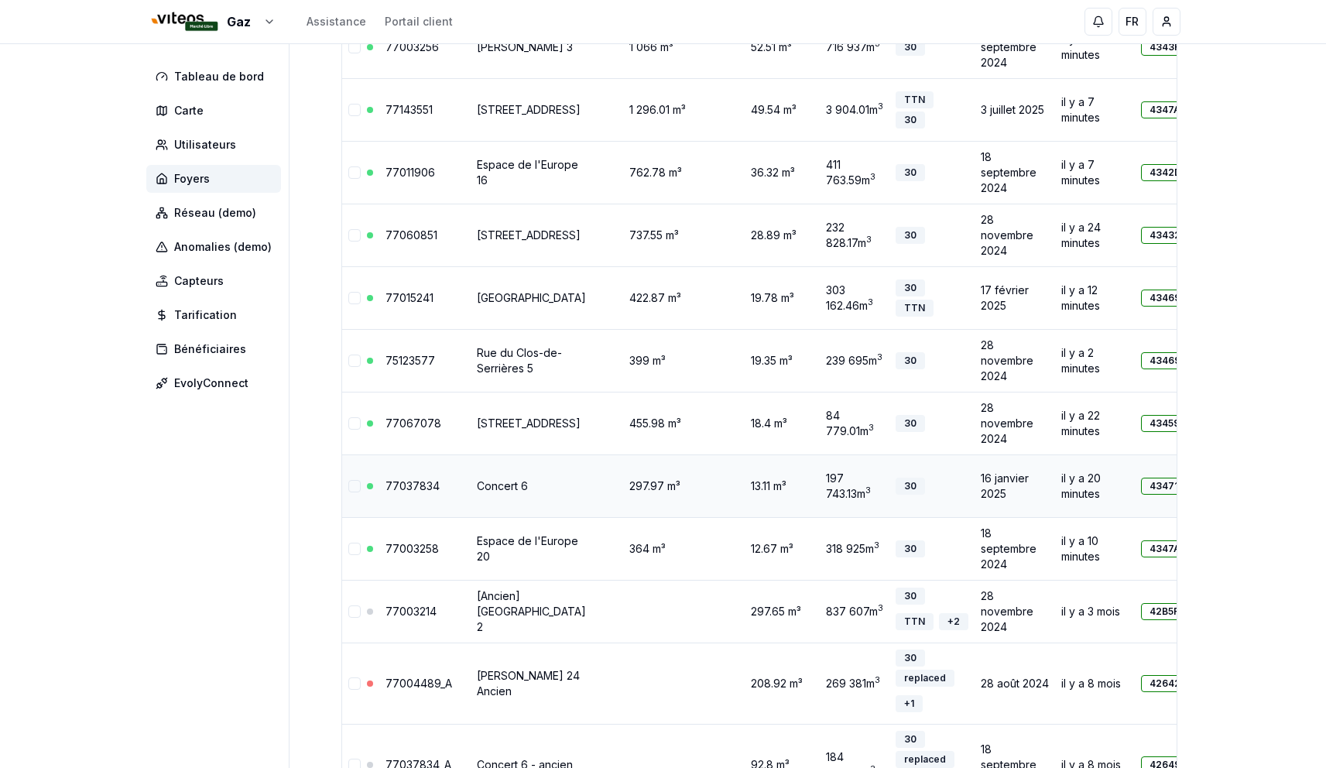
click at [419, 492] on link "77037834" at bounding box center [412, 485] width 54 height 13
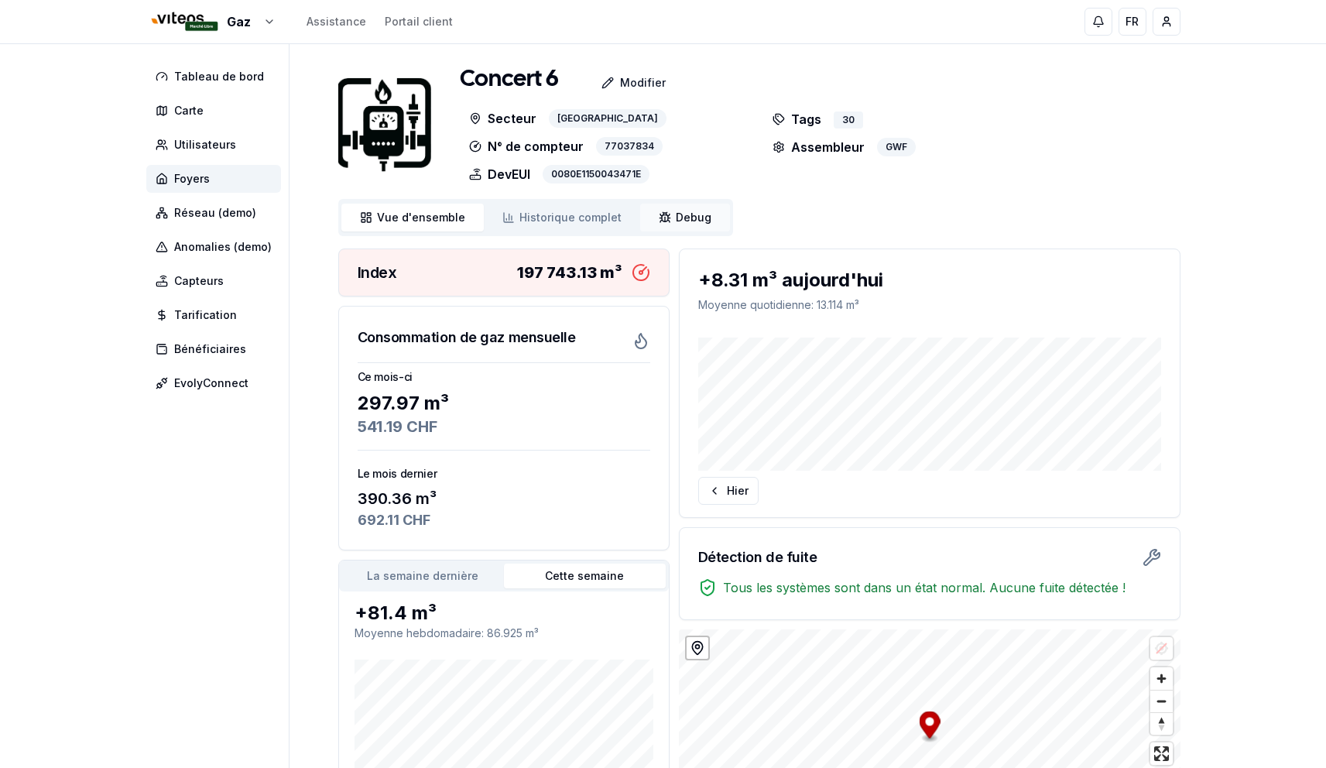
click at [683, 212] on span "Debug" at bounding box center [694, 217] width 36 height 15
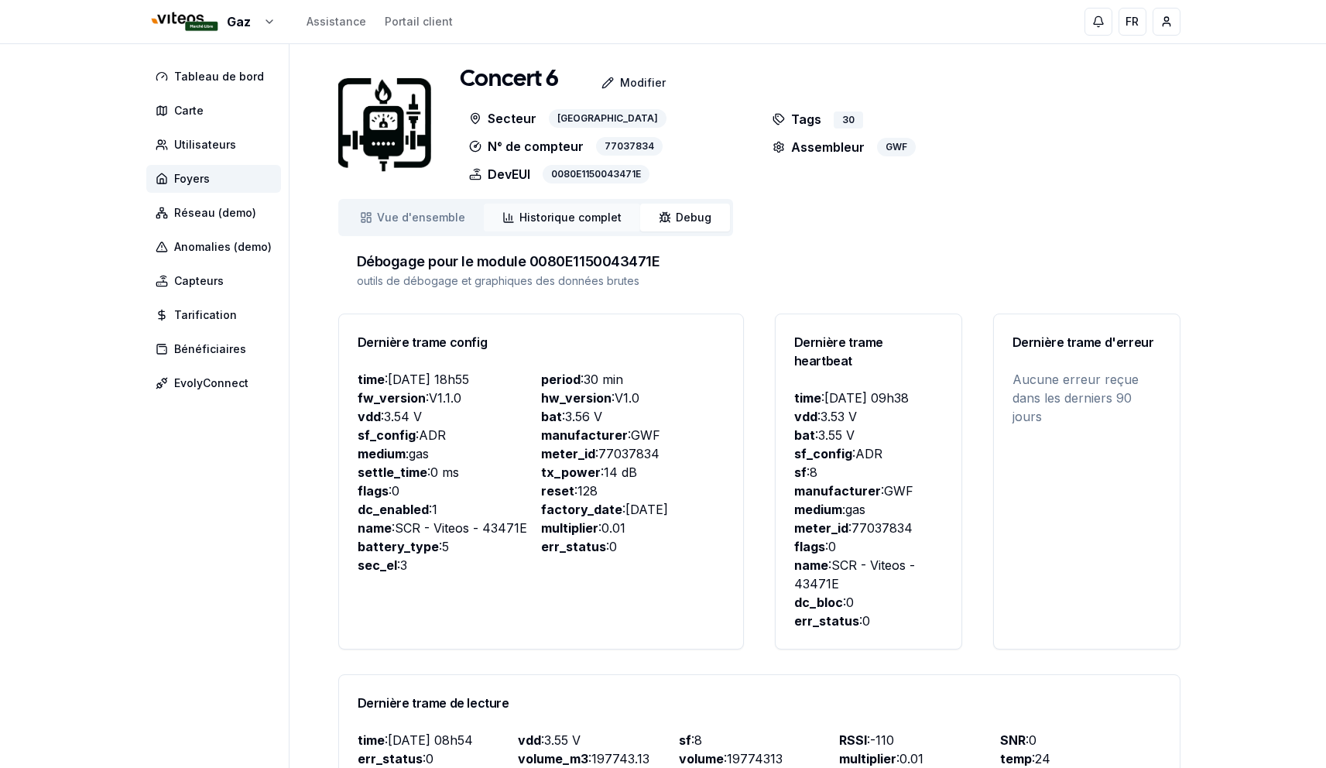
click at [560, 217] on span "Historique complet" at bounding box center [570, 217] width 102 height 15
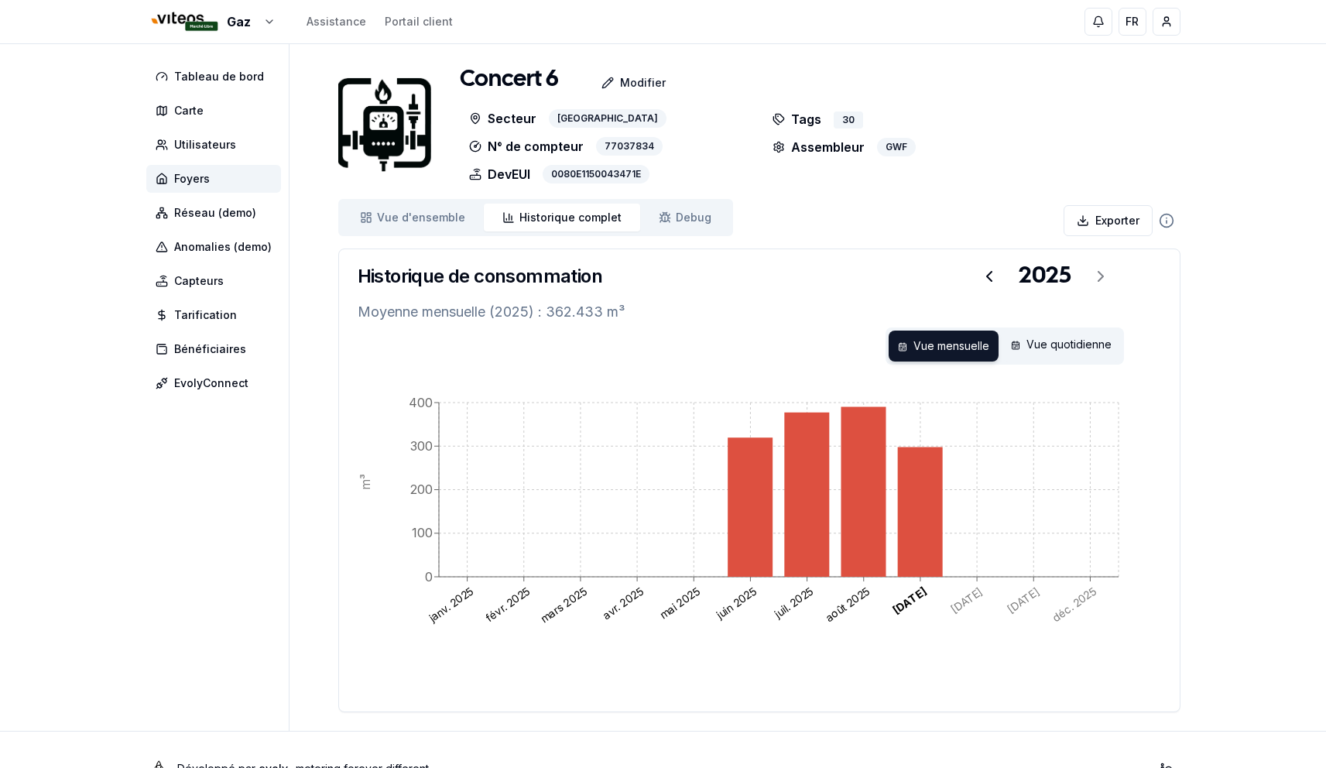
click at [790, 262] on div "Historique de consommation 2025" at bounding box center [759, 276] width 803 height 40
click at [791, 220] on div "Concert 6 Modifier Secteur Neuchâtel N° de compteur 77037834 DevEUI 0080E115004…" at bounding box center [759, 387] width 842 height 649
click at [755, 303] on p "Moyenne mensuelle (2025) : 362.433 m³" at bounding box center [759, 312] width 803 height 22
click at [647, 79] on p "Modifier" at bounding box center [643, 82] width 46 height 15
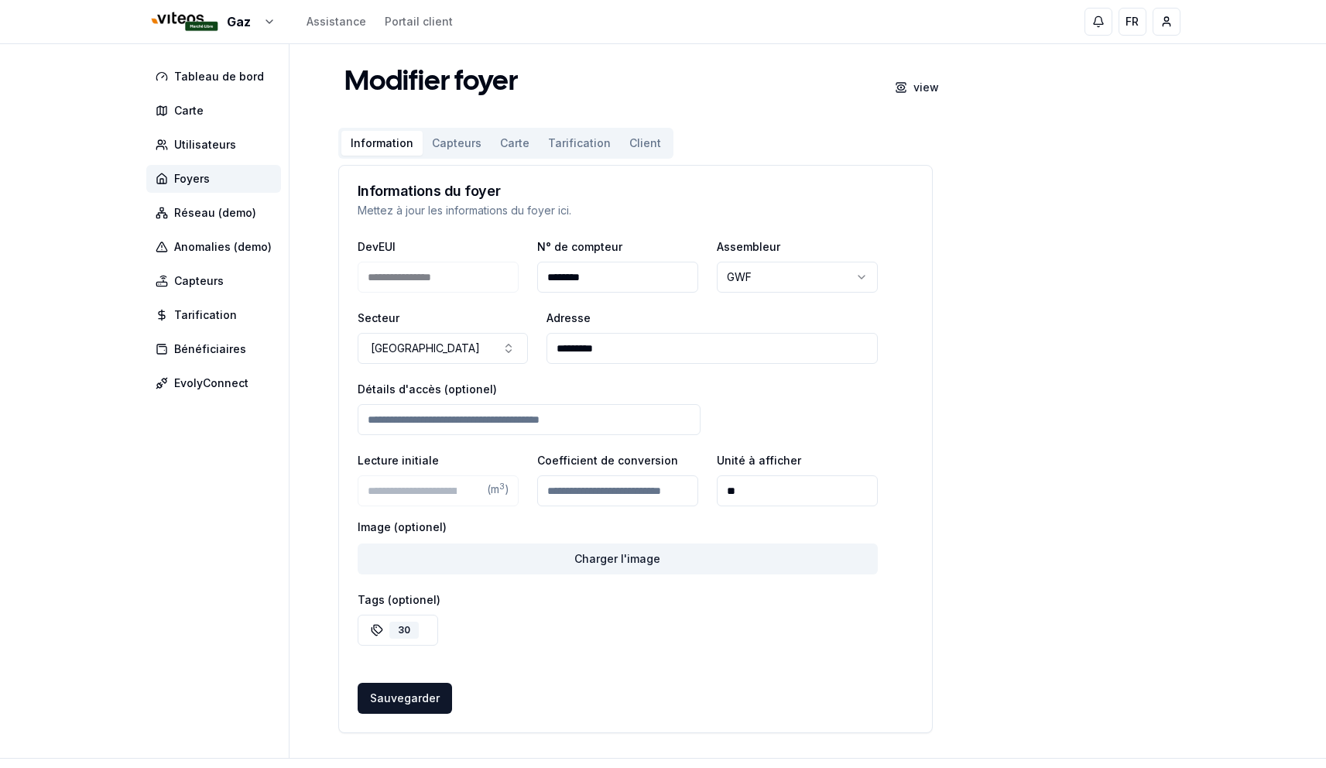
click at [510, 145] on button "Carte" at bounding box center [515, 143] width 48 height 25
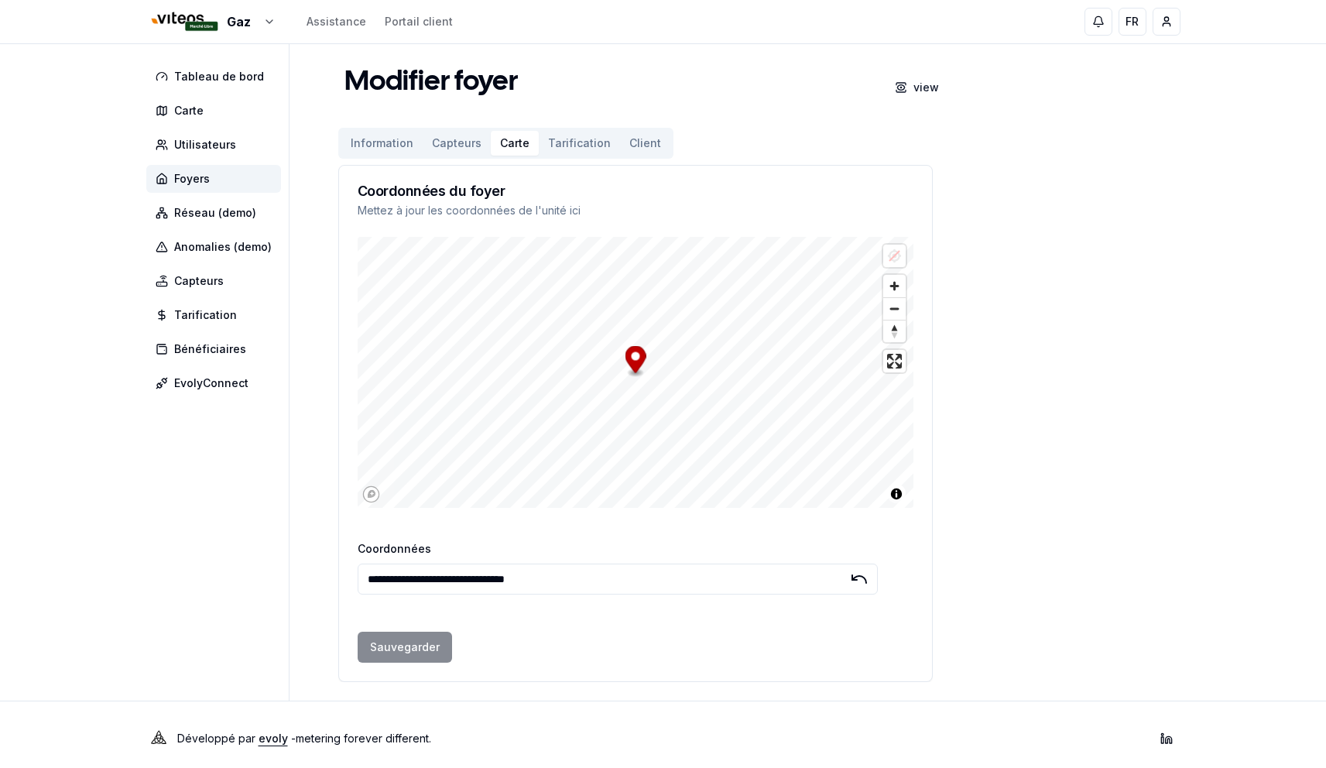
click at [436, 135] on button "Capteurs" at bounding box center [457, 143] width 68 height 25
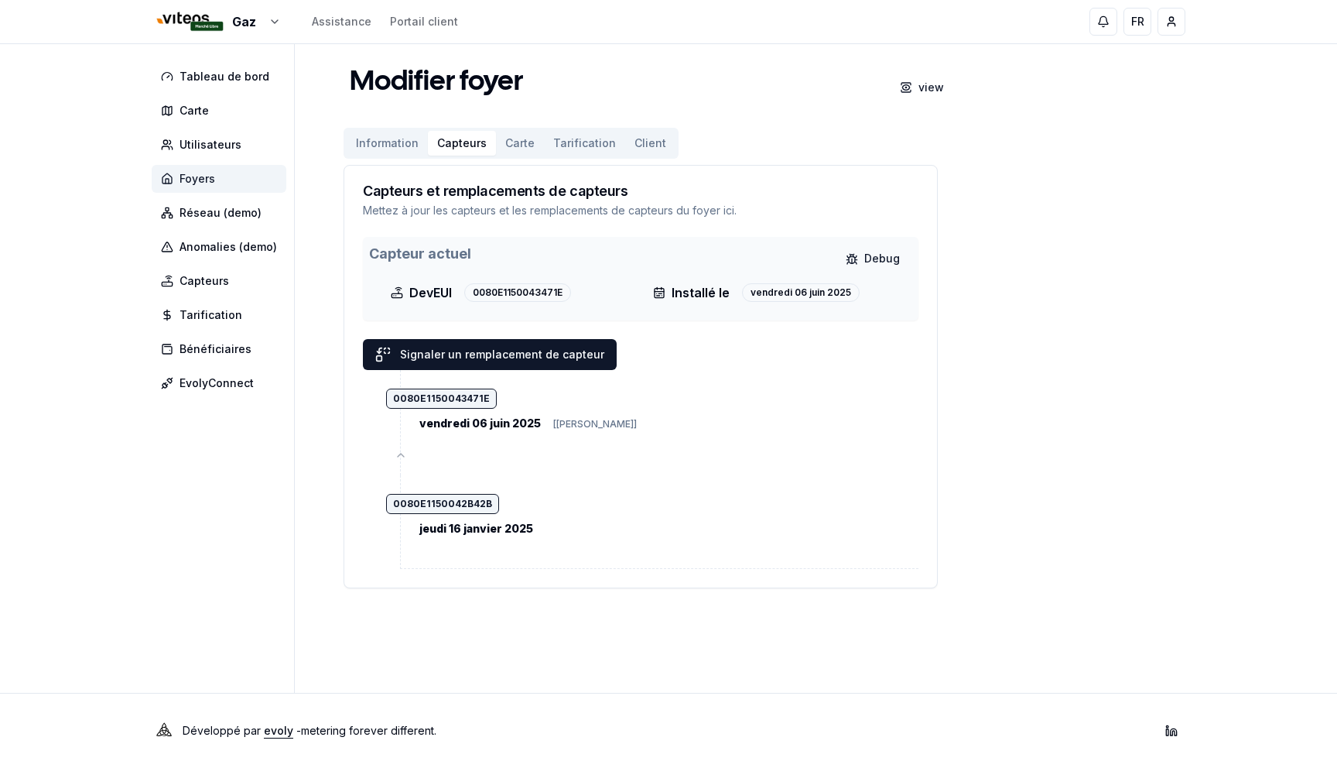
click at [223, 173] on span "Foyers" at bounding box center [219, 179] width 135 height 28
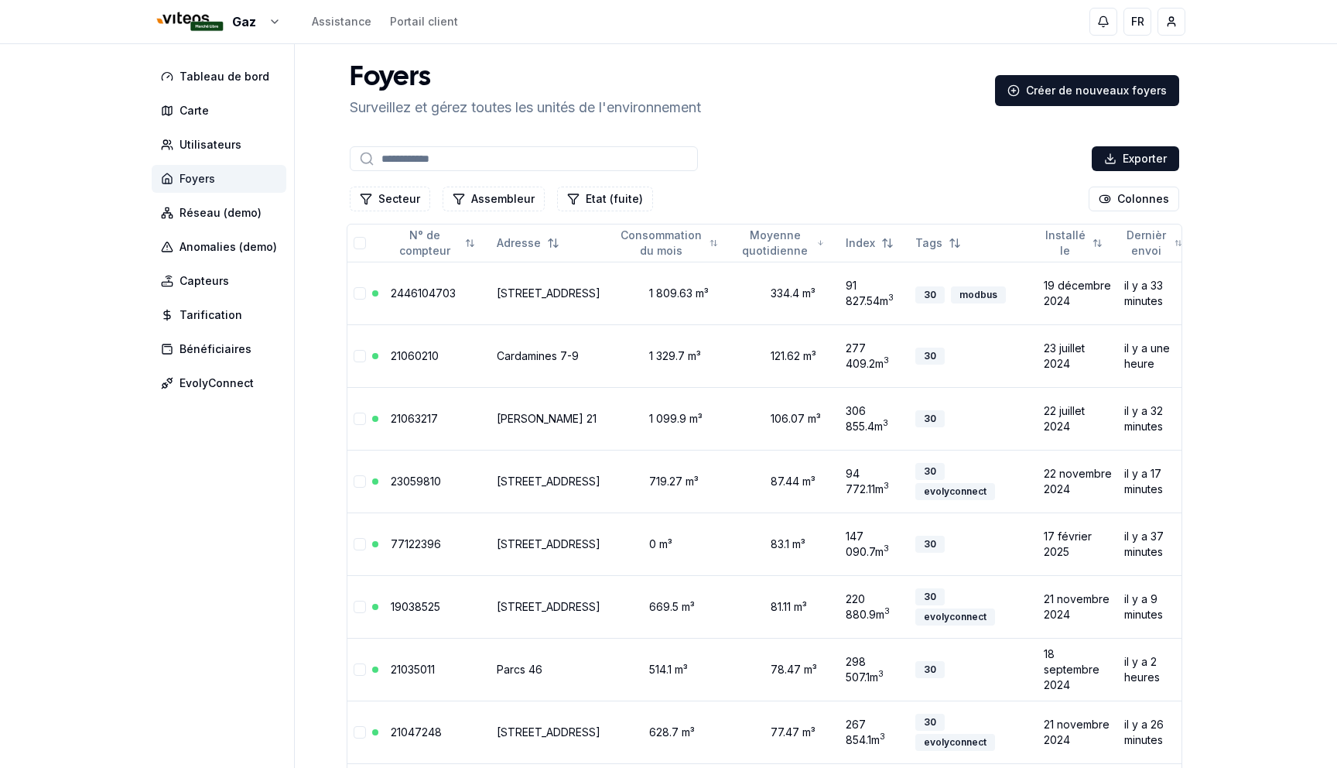
type input "**"
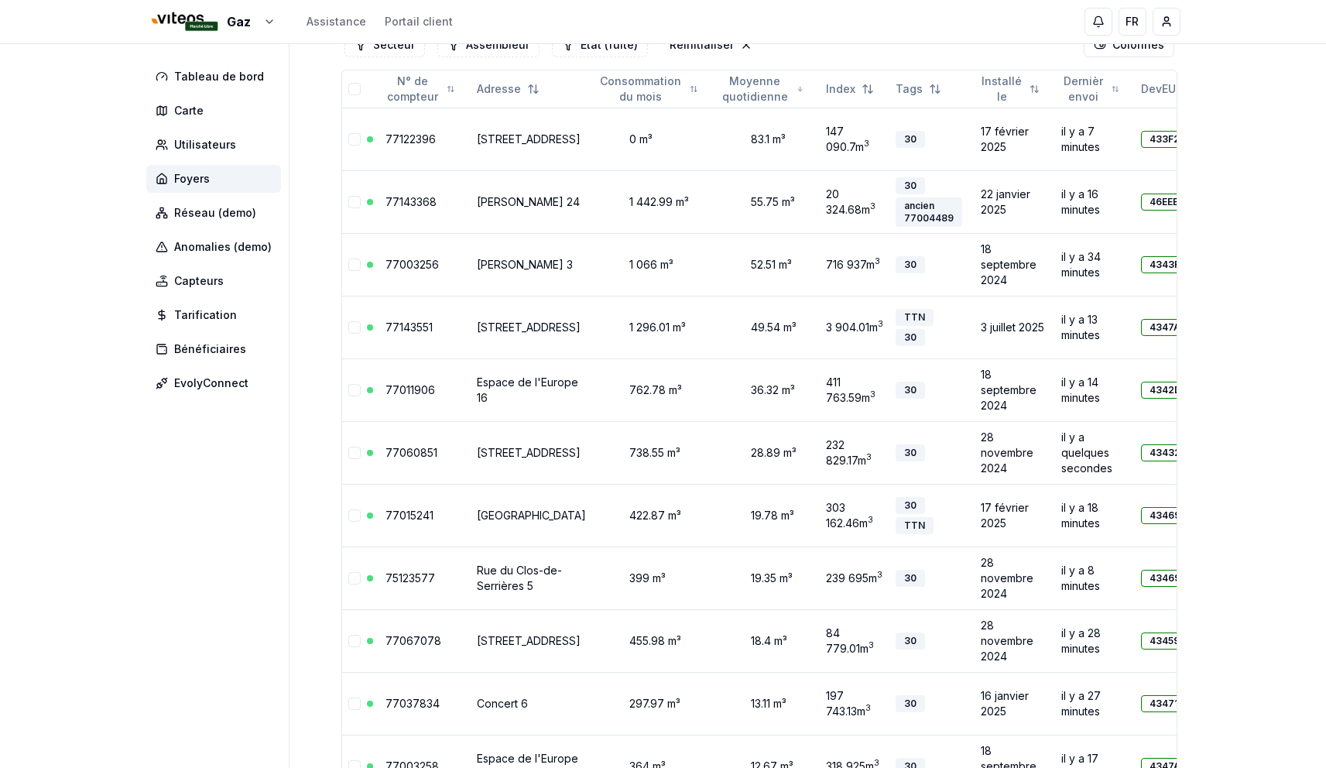
scroll to position [92, 0]
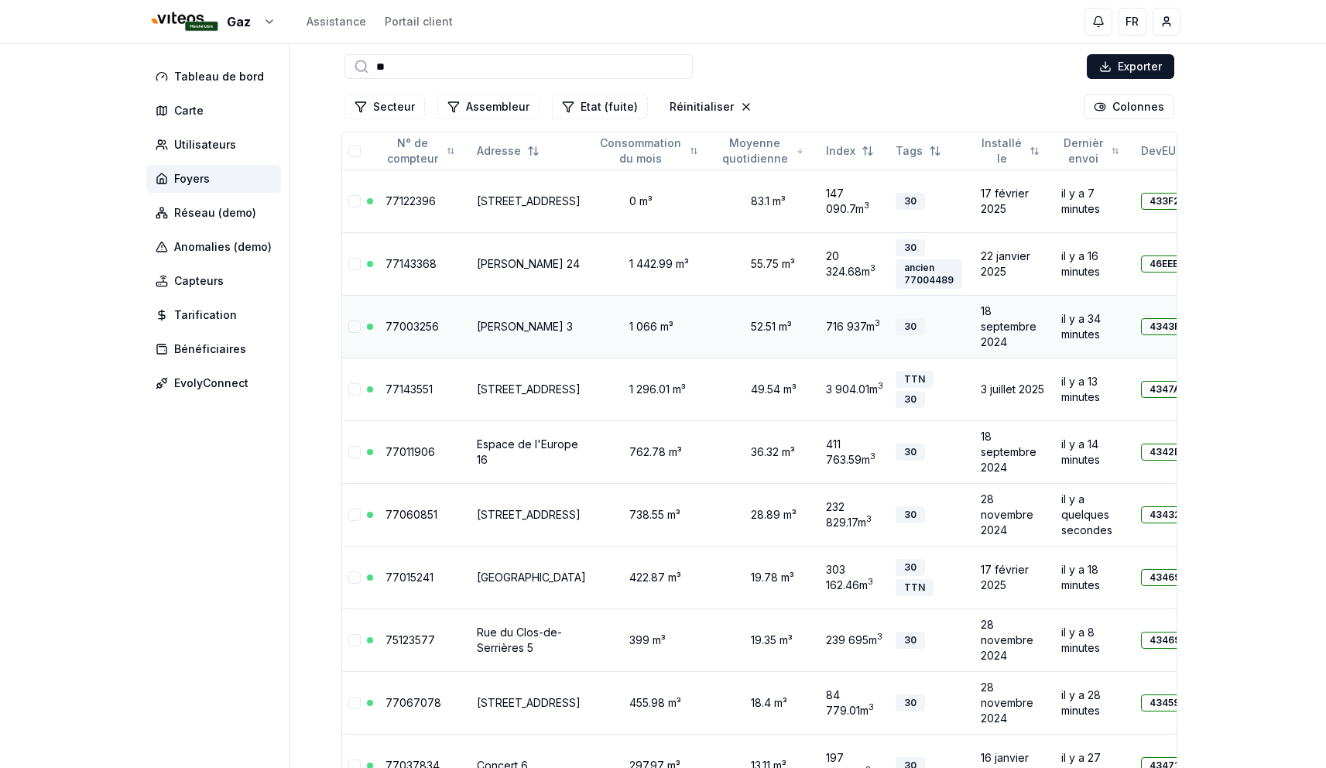
click at [497, 320] on link "[PERSON_NAME] 3" at bounding box center [525, 326] width 96 height 13
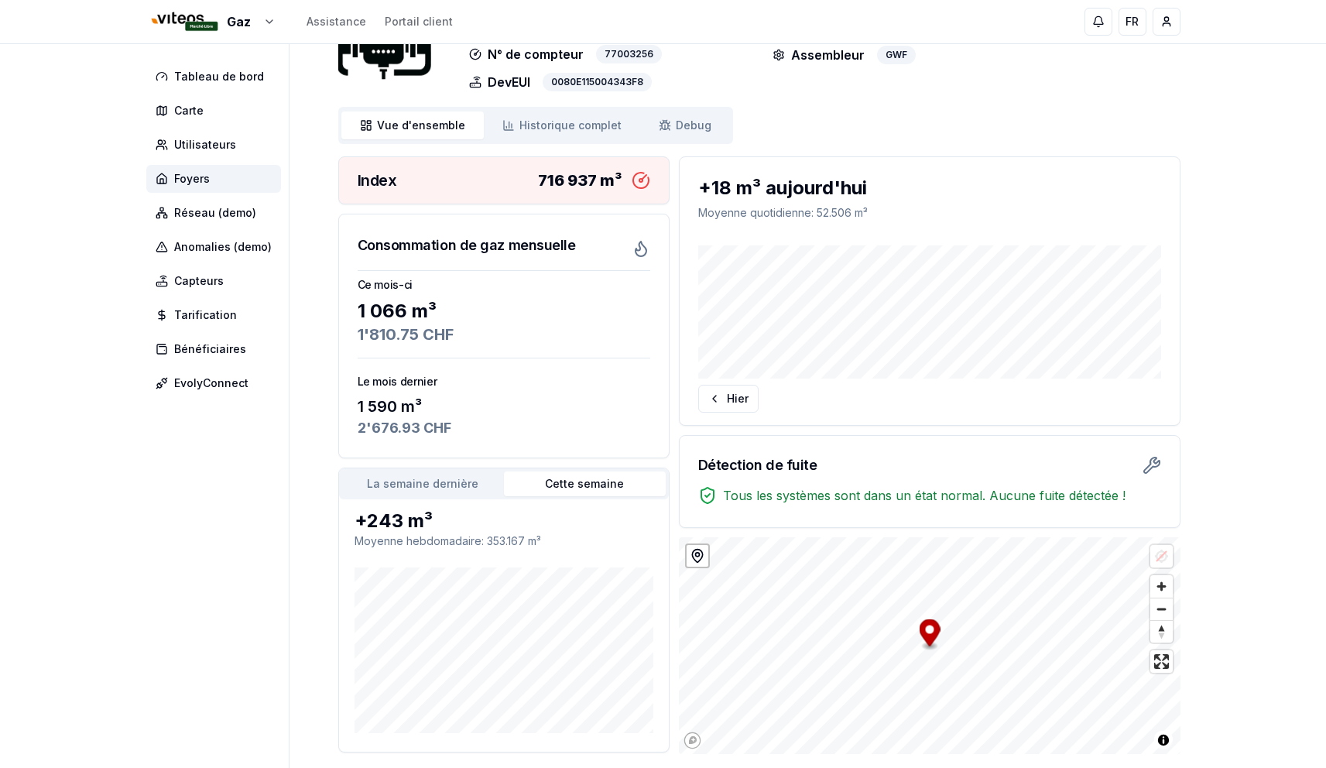
click at [542, 454] on div "Ce mois-ci 1 066 m³ 1'810.75 CHF voir la facture Le mois dernier 1 590 m³ 2'676…" at bounding box center [504, 363] width 330 height 187
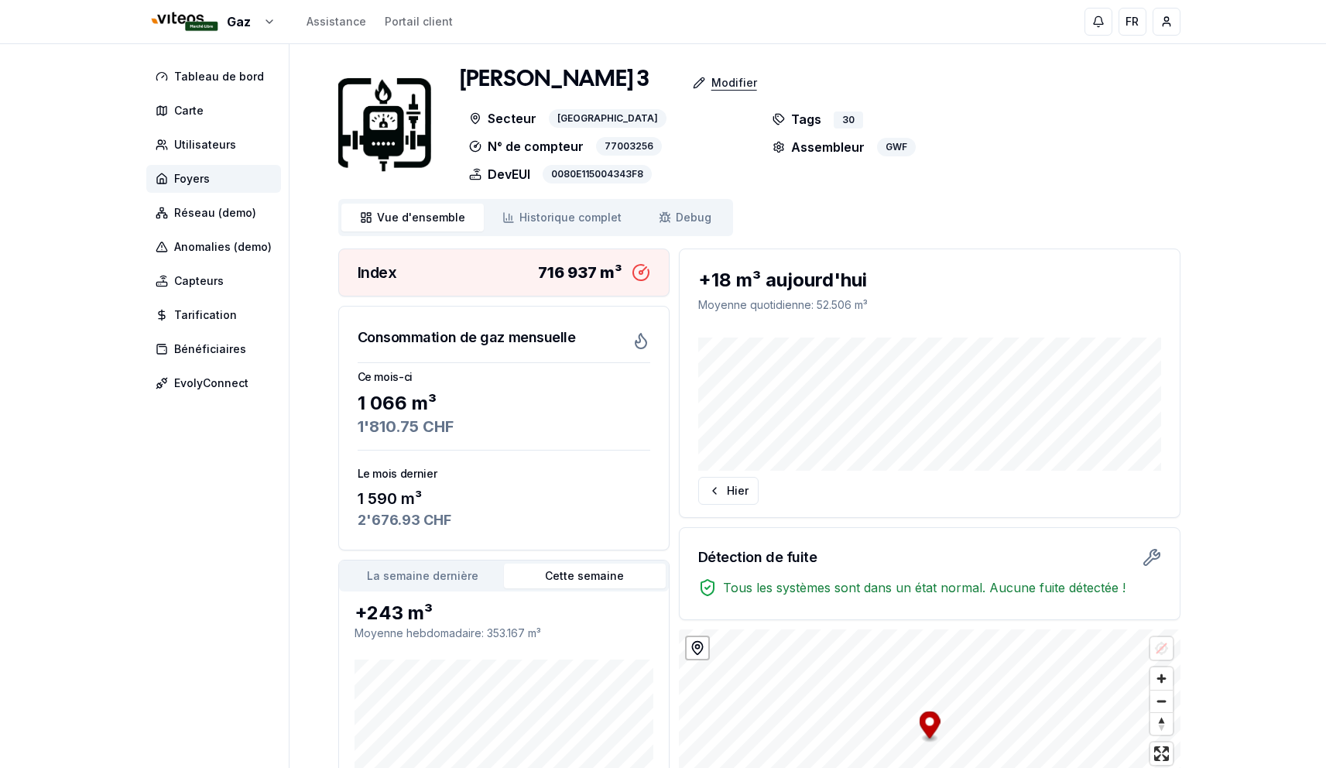
click at [711, 80] on p "Modifier" at bounding box center [734, 82] width 46 height 15
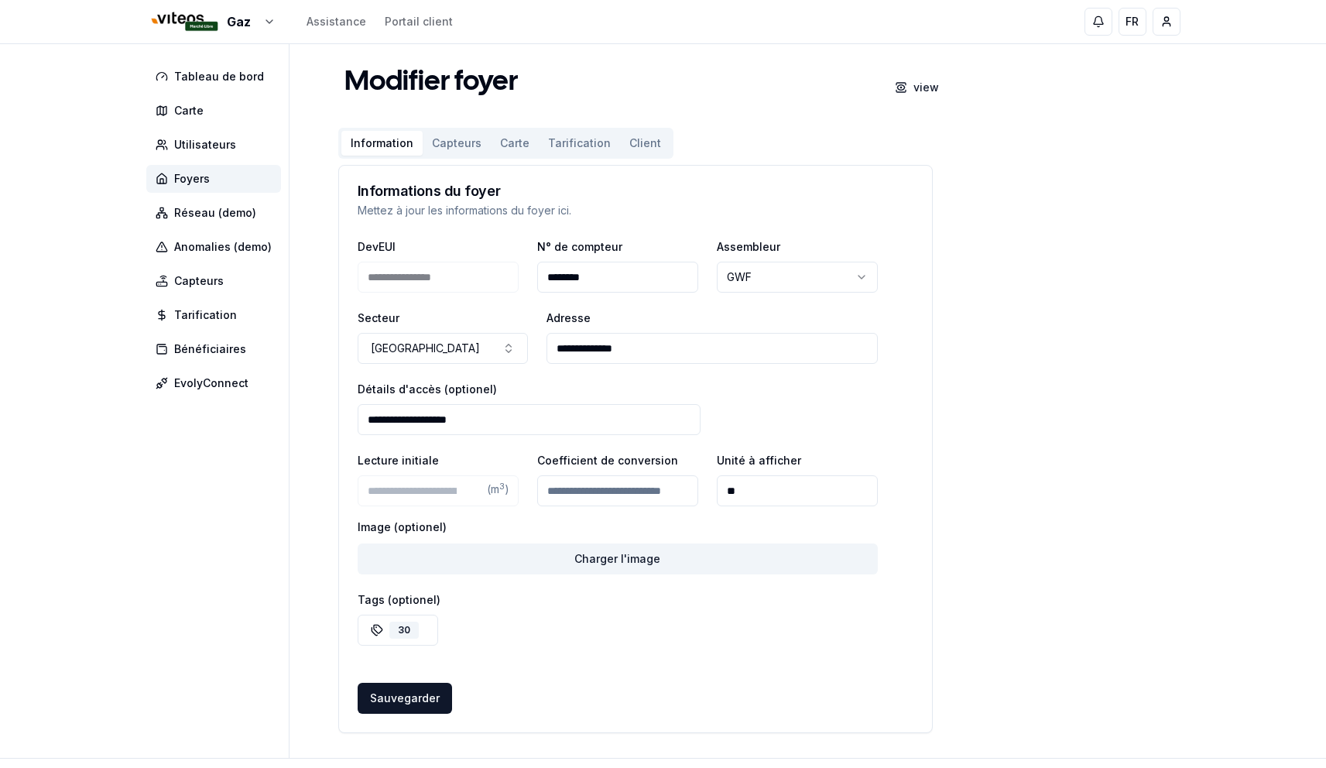
click at [463, 146] on button "Capteurs" at bounding box center [457, 143] width 68 height 25
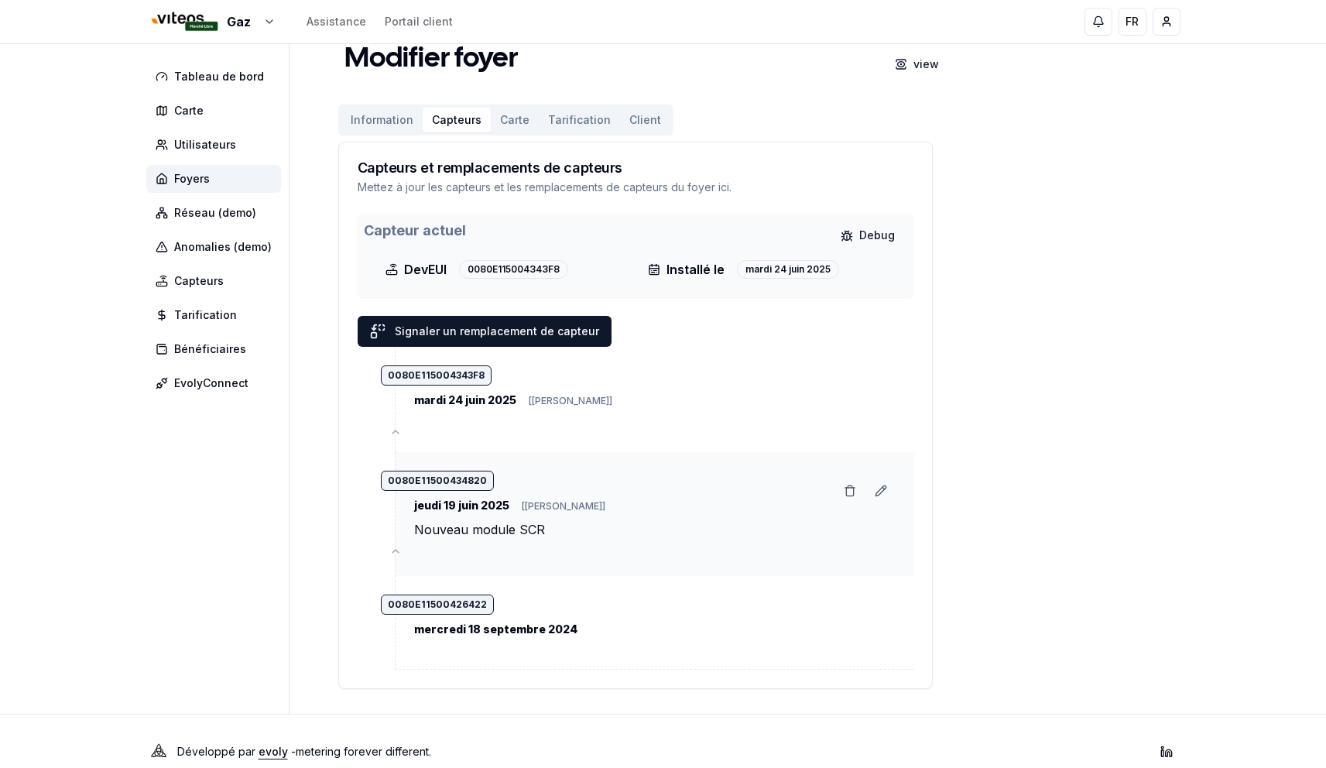
scroll to position [44, 0]
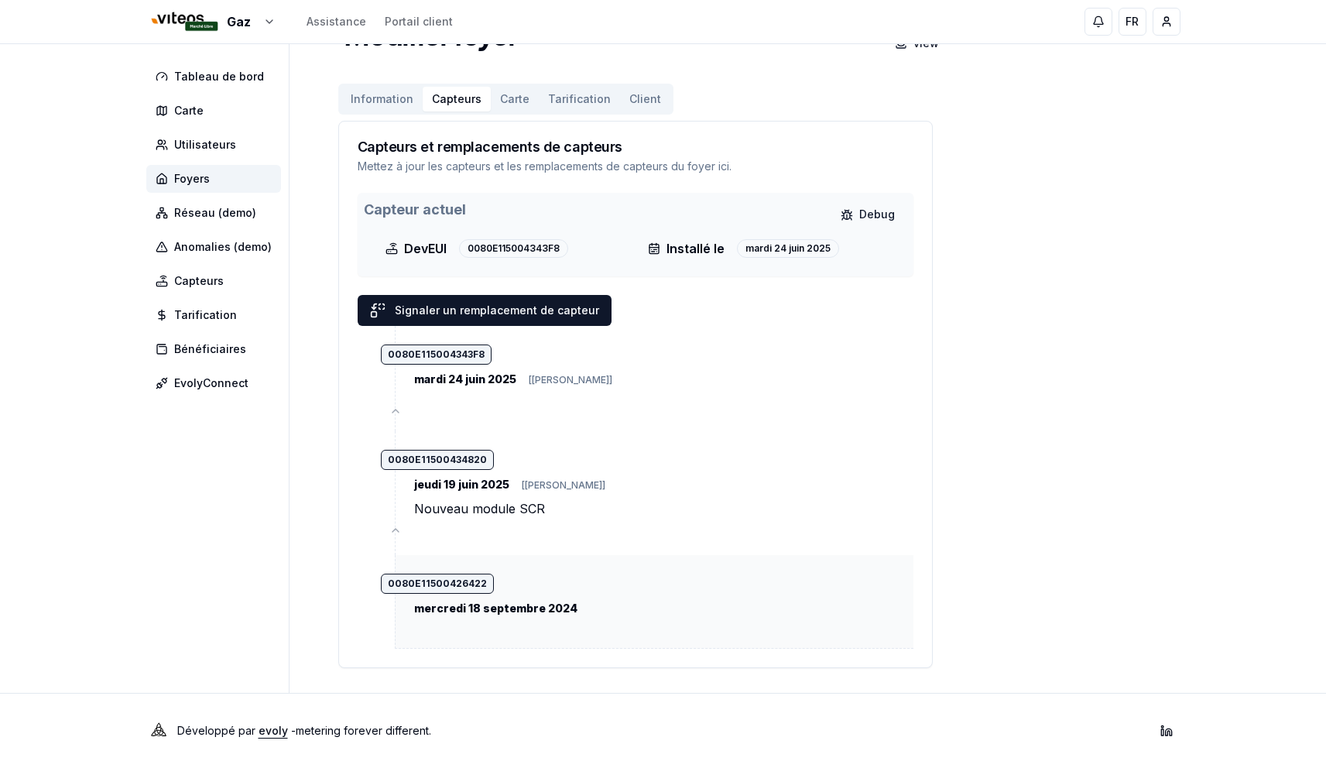
click at [469, 584] on div "0080E11500426422" at bounding box center [437, 583] width 113 height 20
copy div "0080E11500426422"
